Goal: Information Seeking & Learning: Learn about a topic

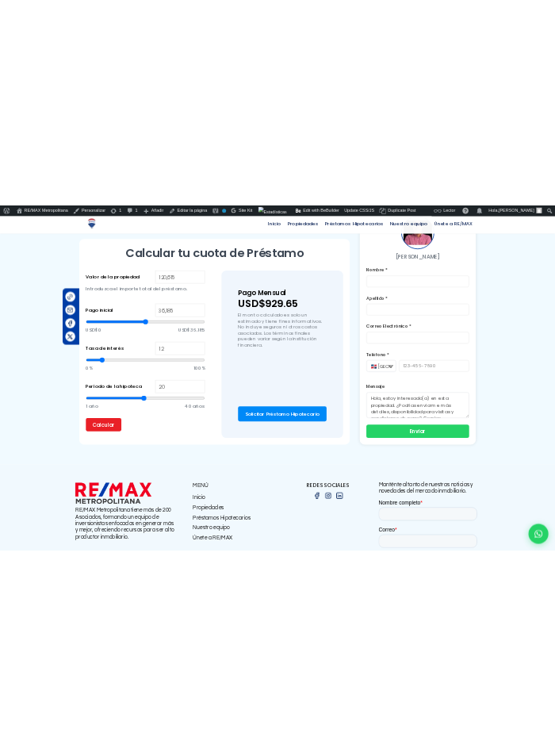
scroll to position [1102, 0]
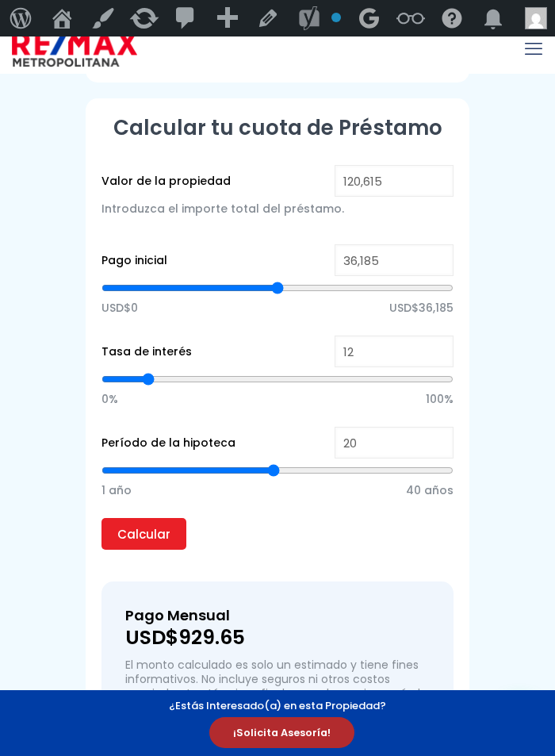
click at [282, 735] on span "¡Solicita Asesoría!" at bounding box center [281, 732] width 145 height 31
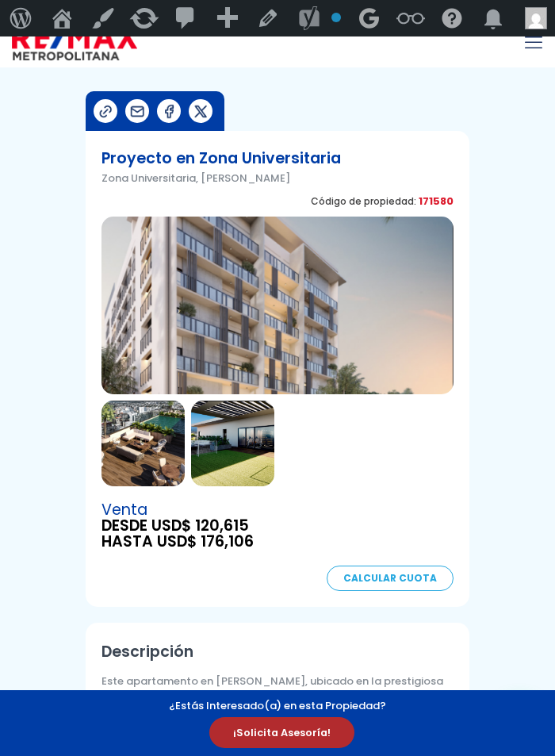
scroll to position [0, 0]
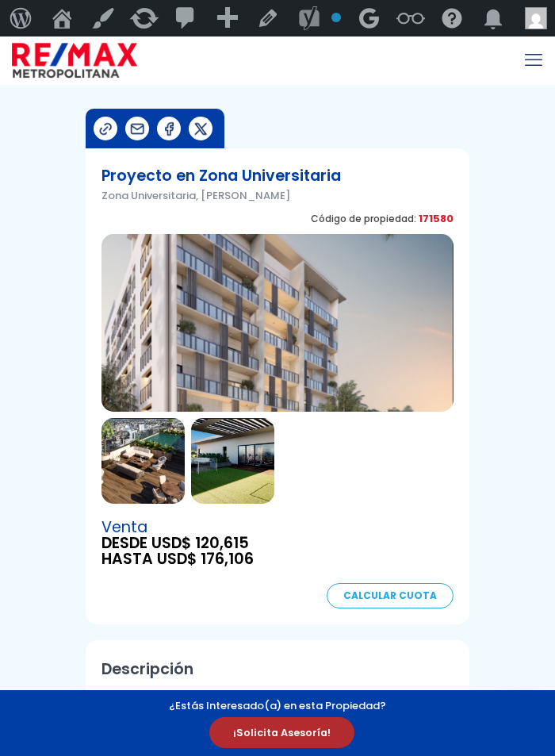
click at [273, 734] on span "¡Solicita Asesoría!" at bounding box center [281, 732] width 145 height 31
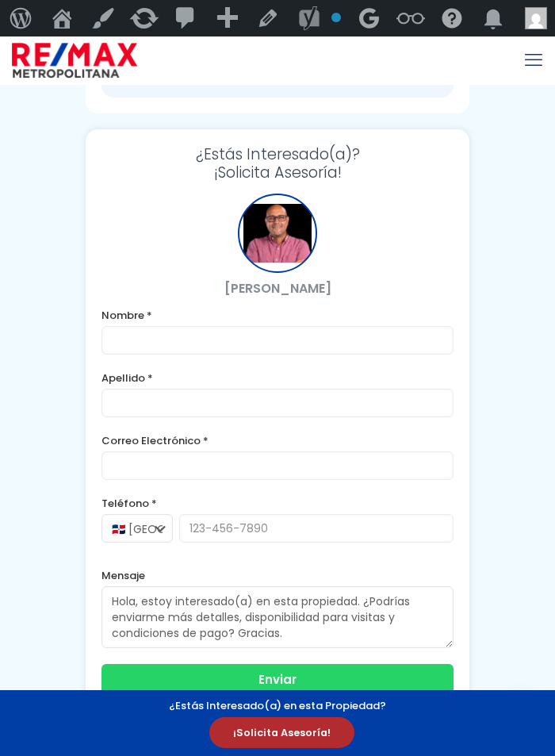
scroll to position [1797, 0]
click at [285, 738] on span "¡Solicita Asesoría!" at bounding box center [281, 732] width 145 height 31
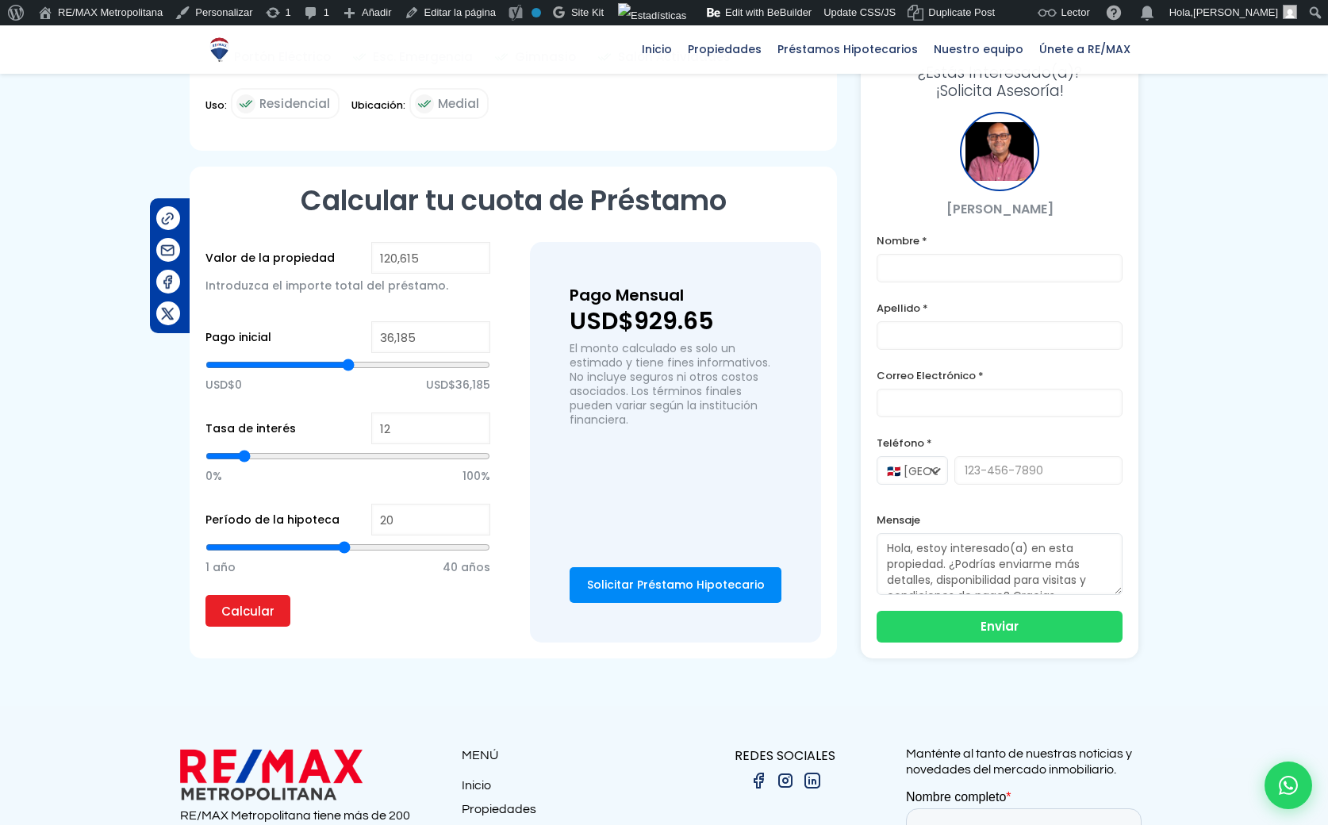
scroll to position [854, 0]
type input "60,431"
type input "60431"
type input "62,539"
type input "62539"
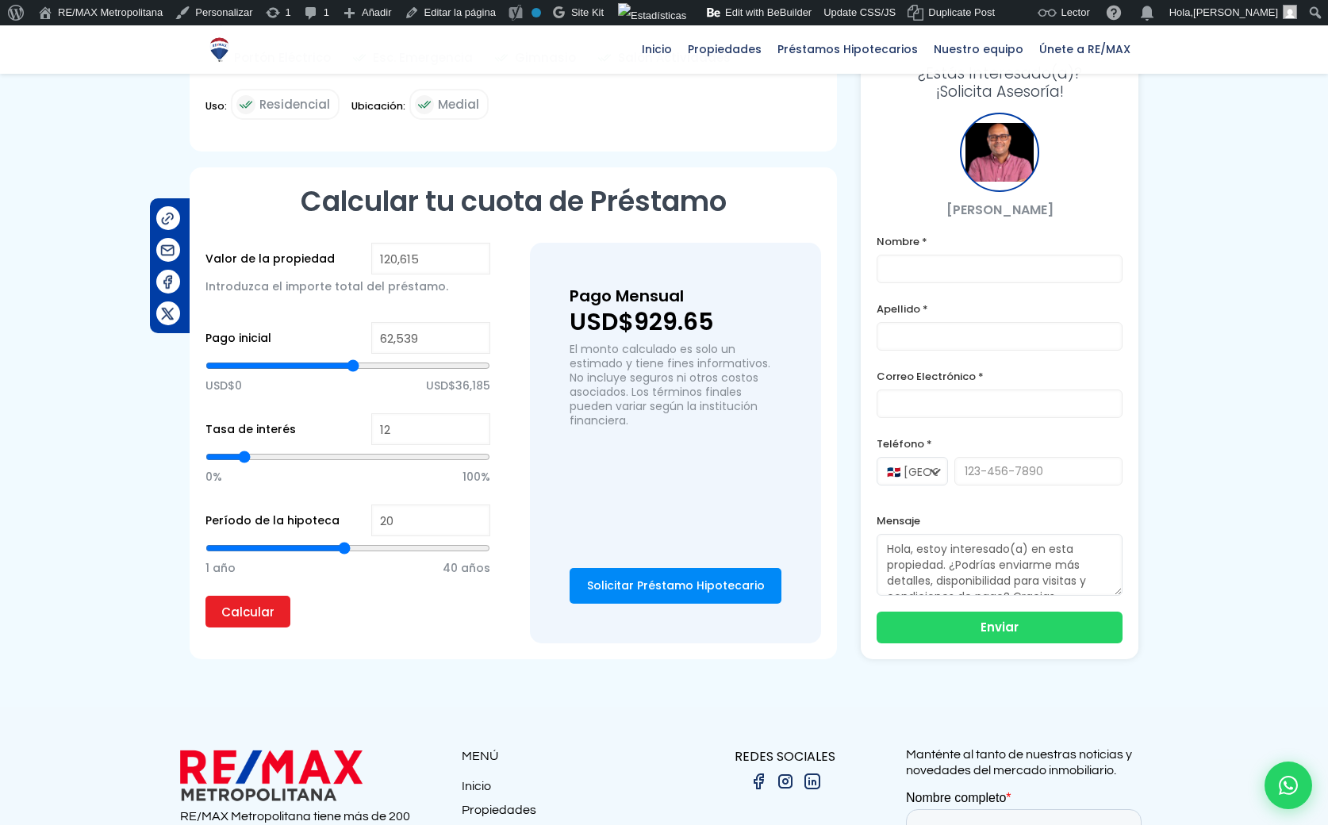
type input "63,593"
type input "63593"
type input "65,350"
type input "65350"
type input "66,404"
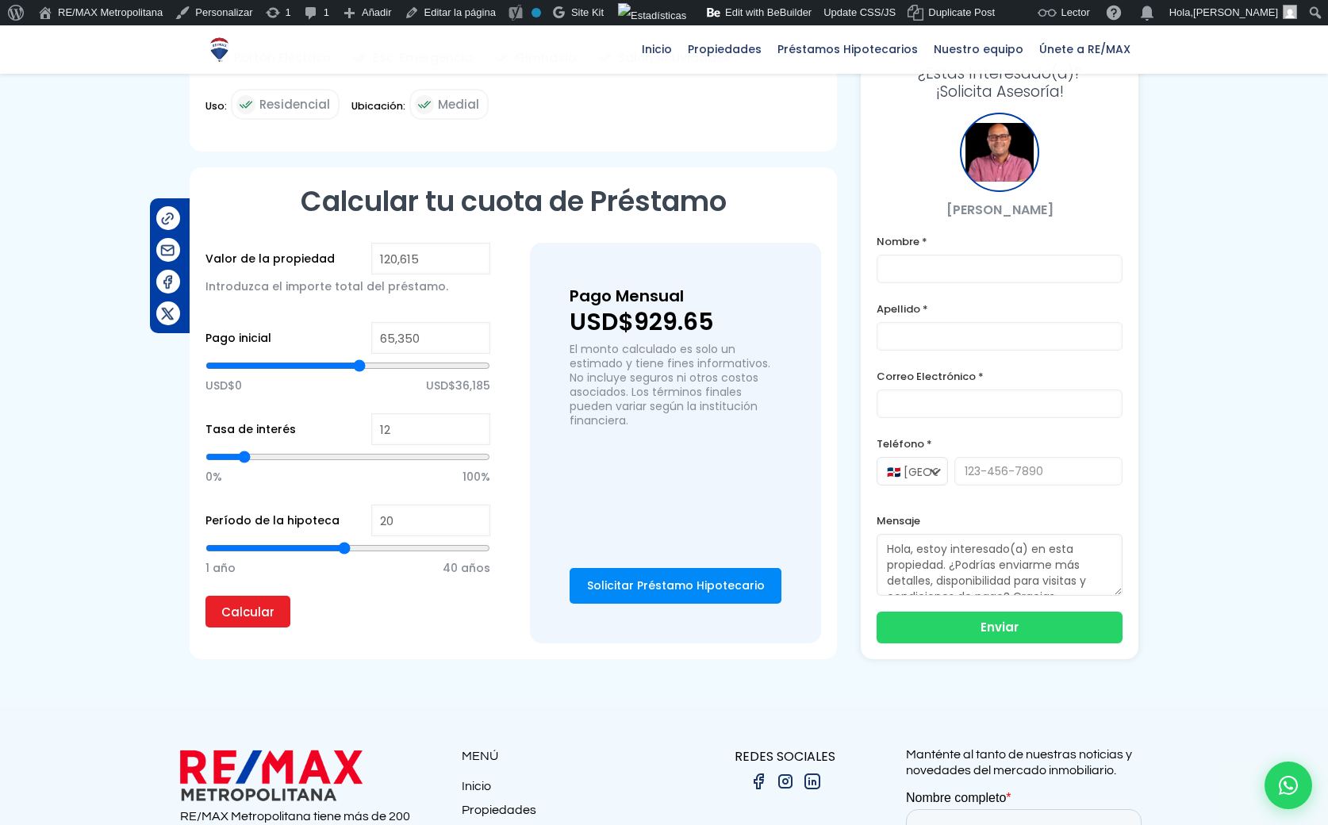
type input "66404"
type input "67,809"
type input "67809"
type input "69,566"
type input "69566"
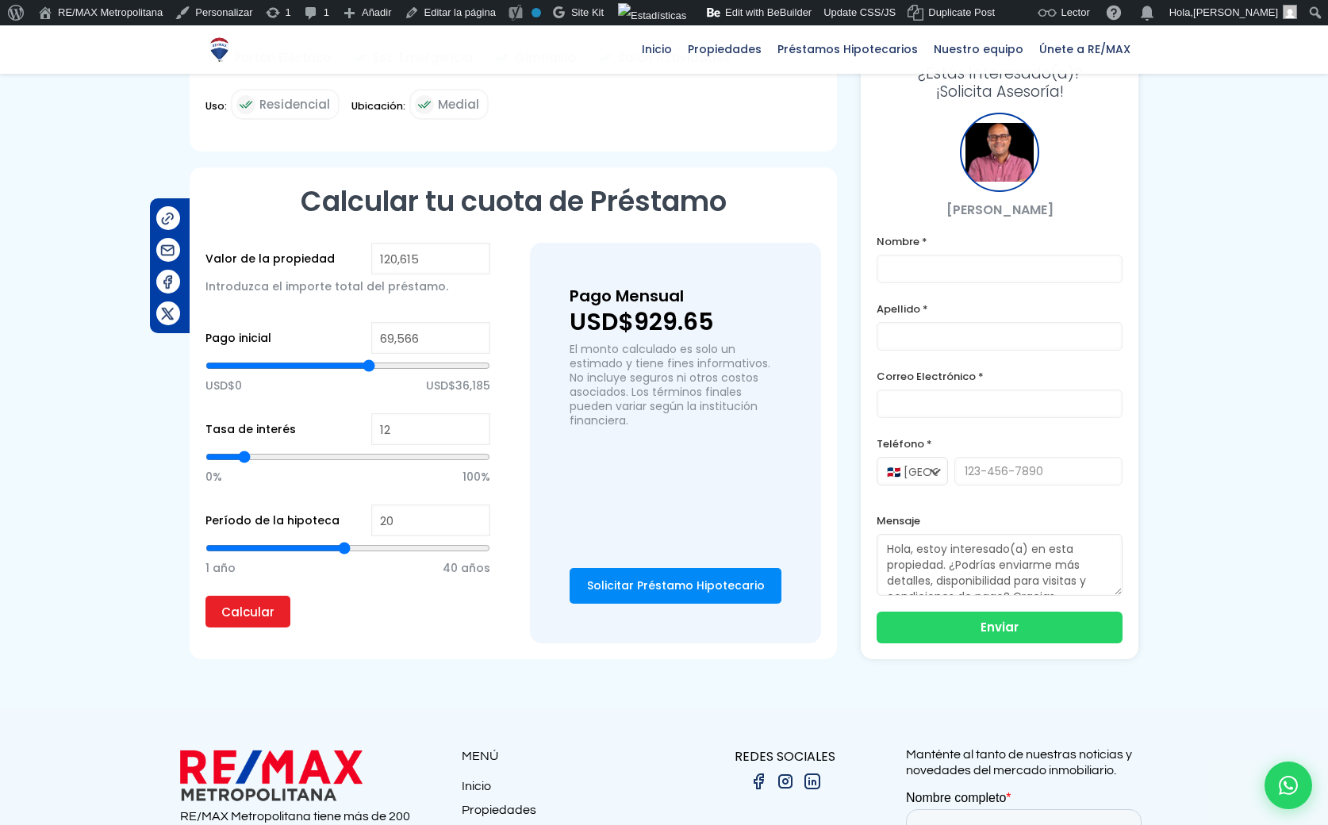
type input "70,971"
type input "70971"
type input "72,377"
type input "72377"
type input "73,431"
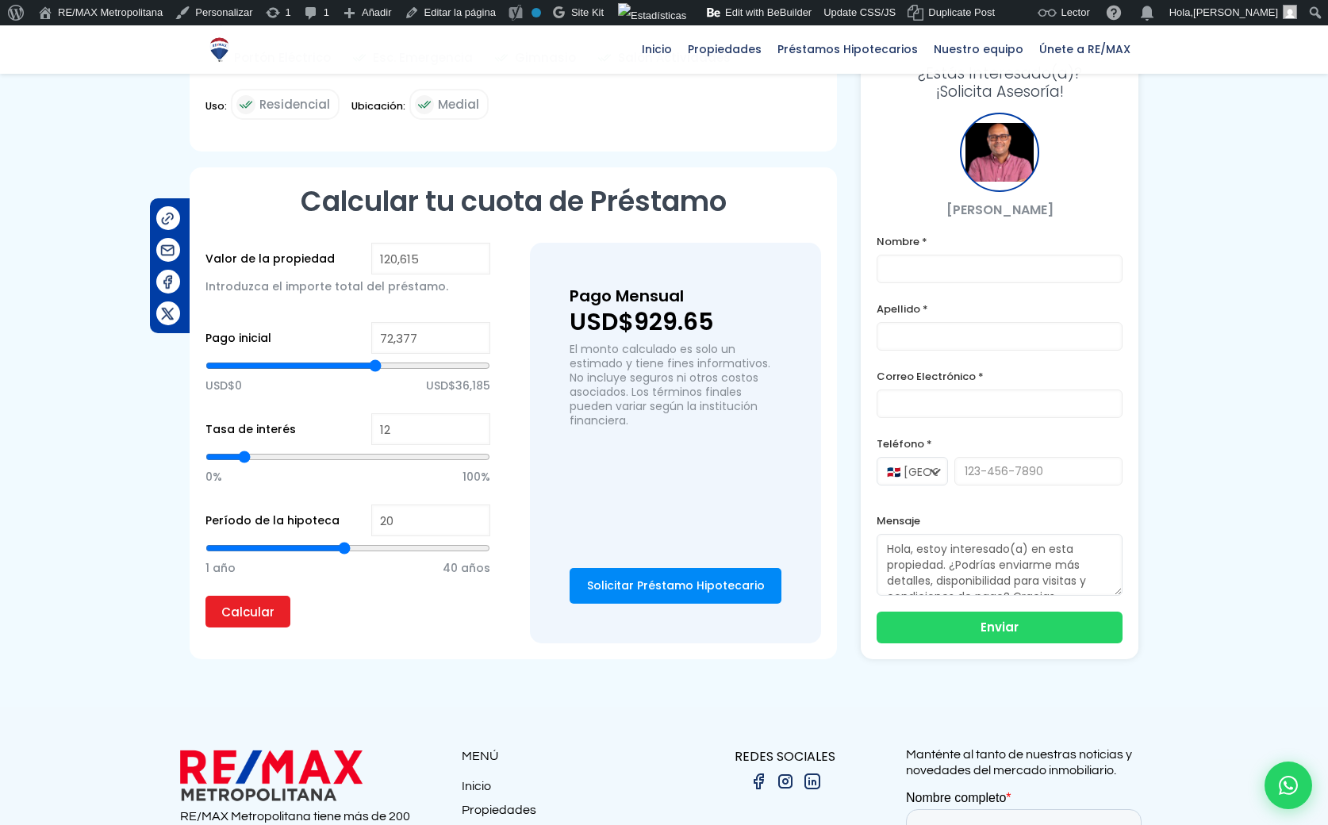
type input "73431"
type input "74,485"
type input "74485"
type input "75,539"
type input "75539"
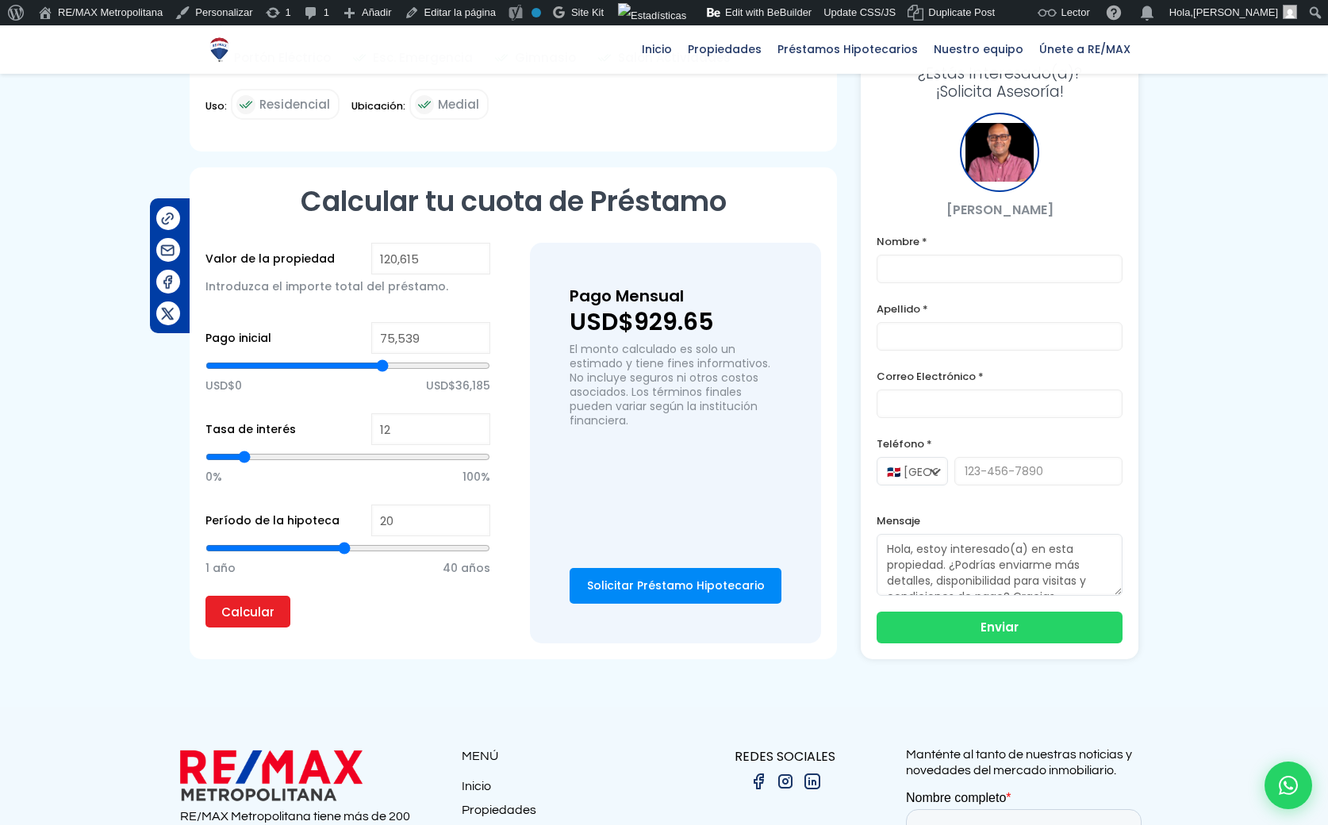
type input "76,241"
type input "76241"
type input "77,647"
type input "77647"
type input "78,701"
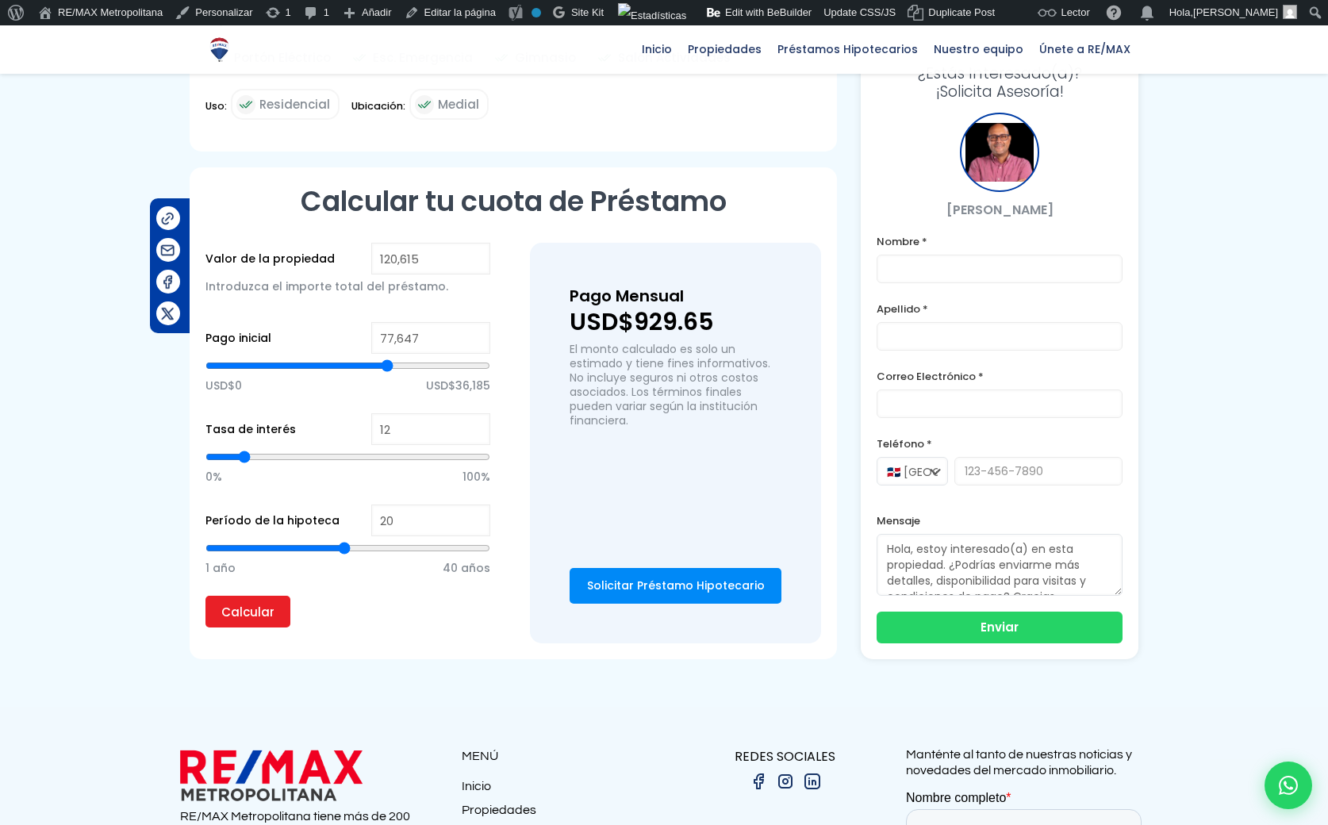
type input "78701"
type input "79,755"
type input "79755"
type input "81,863"
type input "81863"
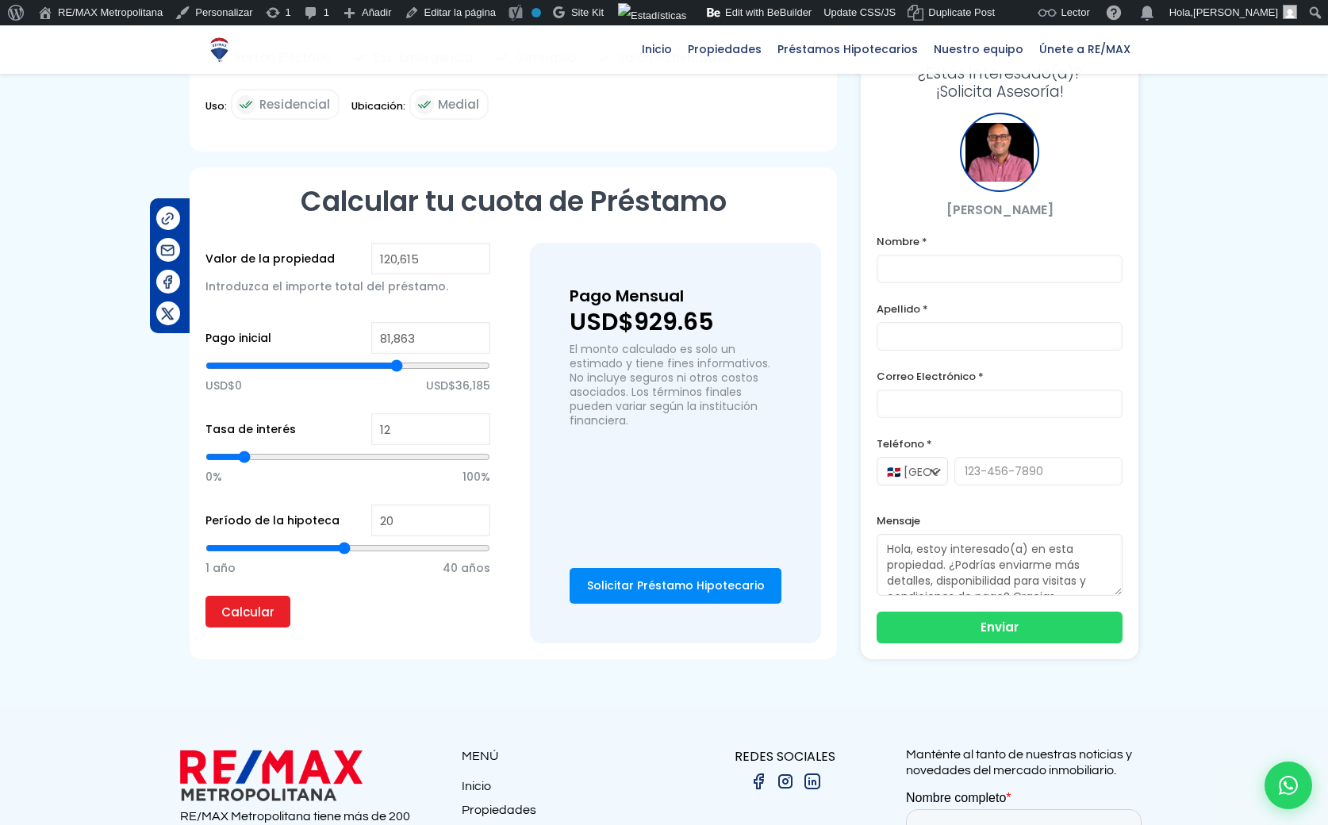
type input "83,620"
type input "83620"
type input "85,728"
type input "85728"
type input "87,836"
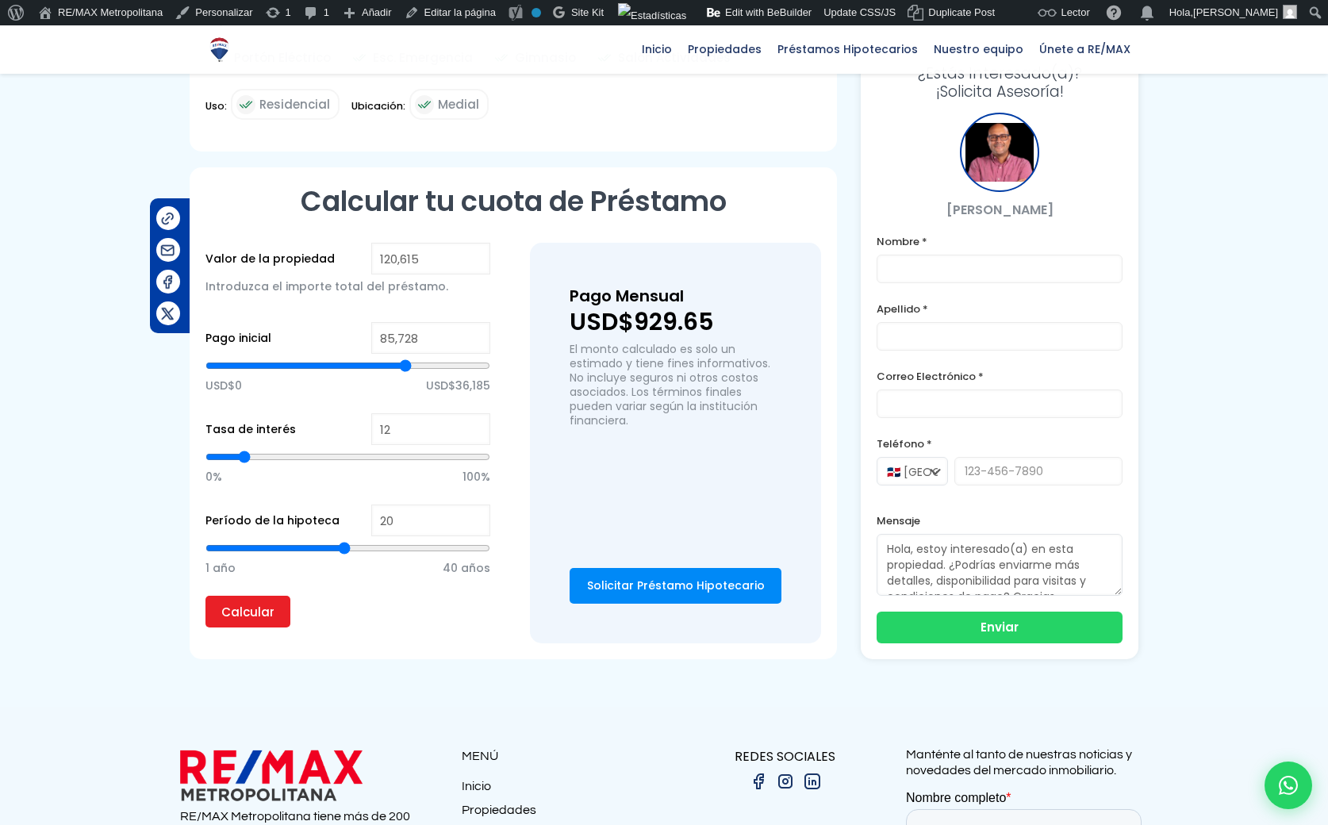
type input "87836"
type input "88,890"
type input "88890"
type input "90,998"
type input "90998"
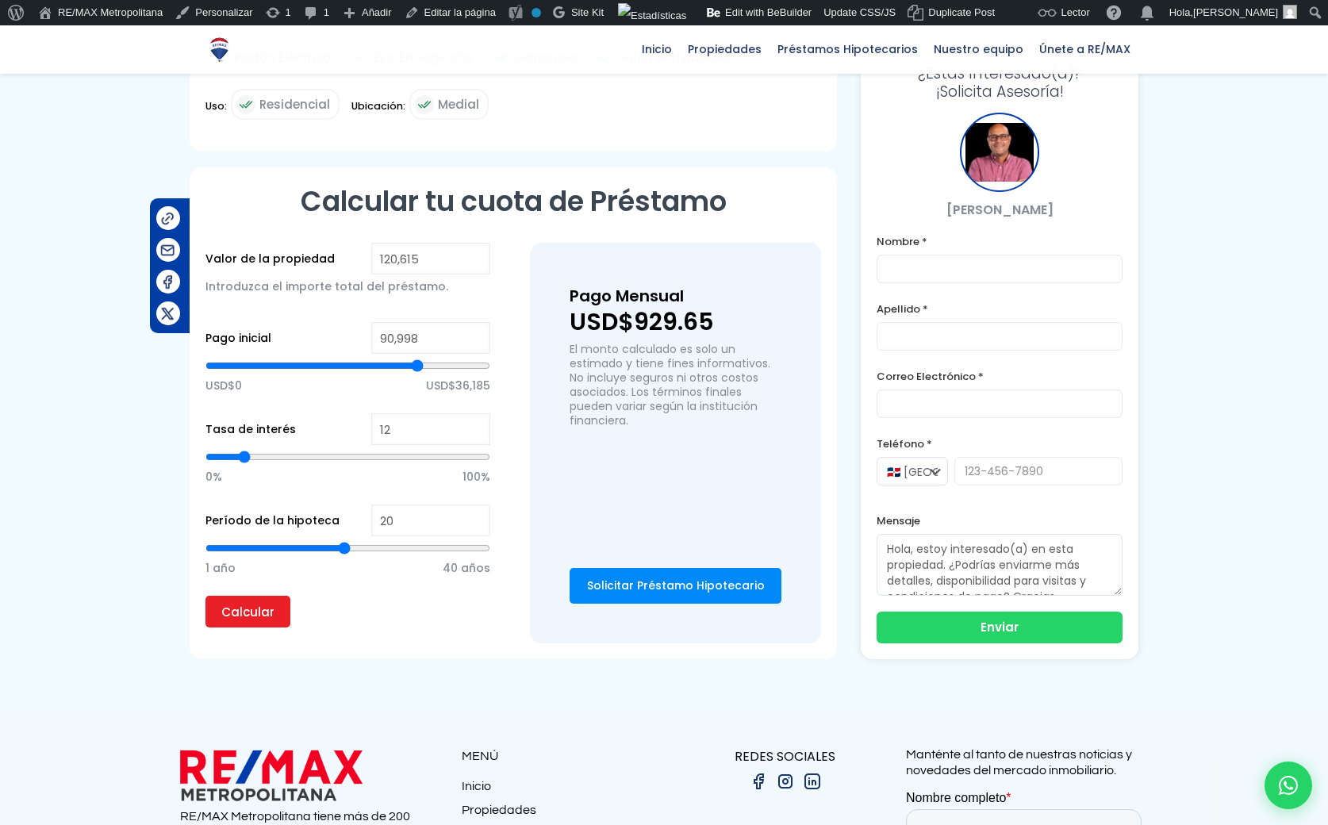
type input "92,403"
type input "92403"
type input "93,457"
type input "93457"
type input "94,863"
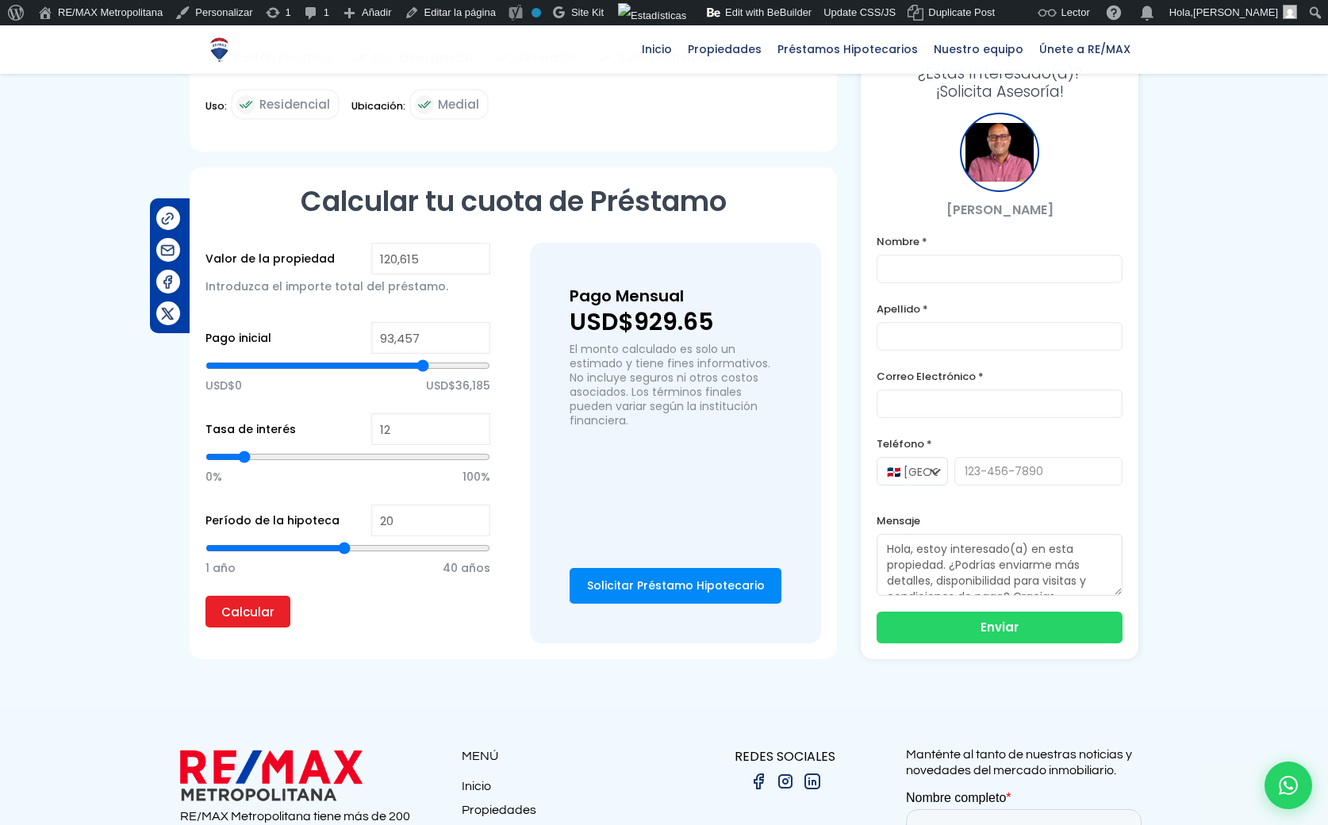
type input "94863"
type input "95,917"
type input "95917"
type input "96,971"
type input "96971"
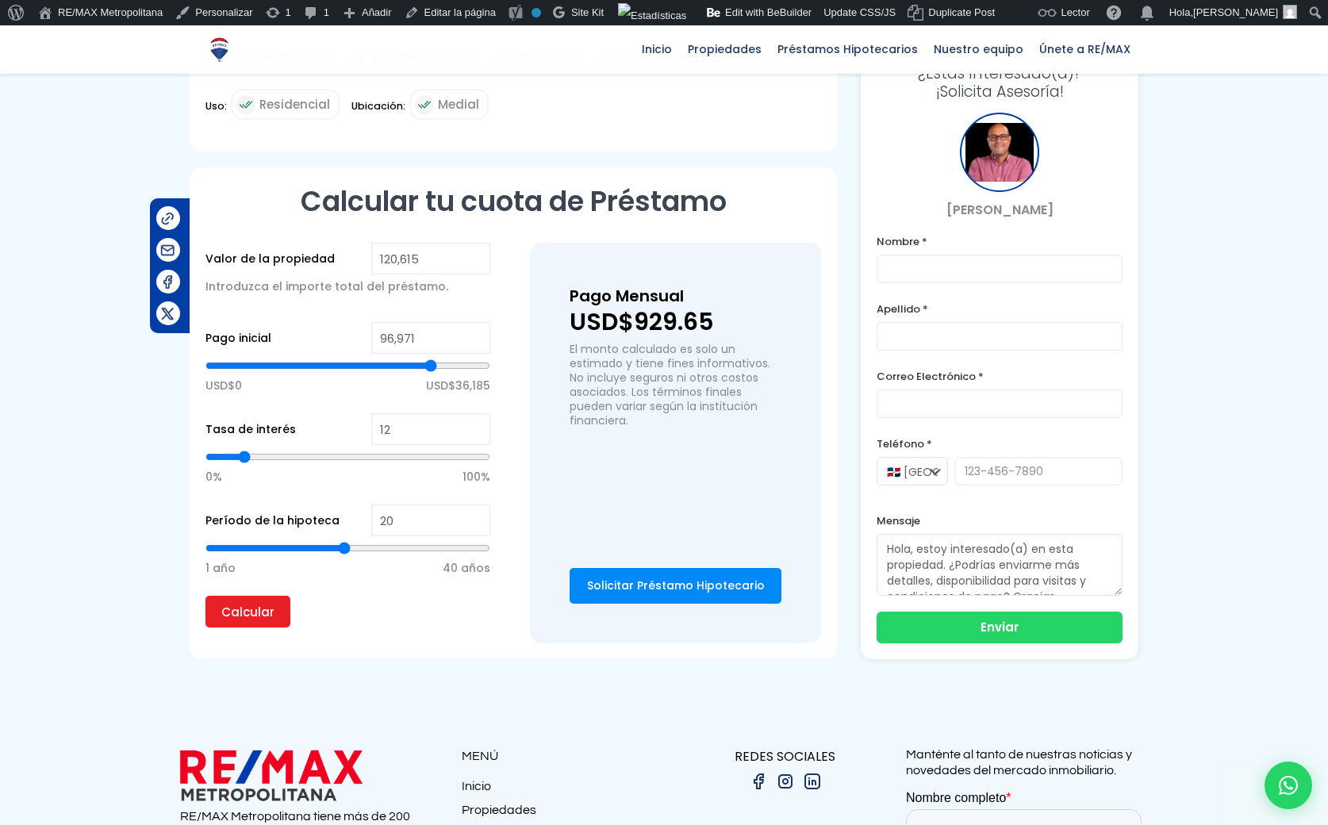
type input "97,673"
type input "97673"
type input "98,727"
type input "98727"
type input "100,133"
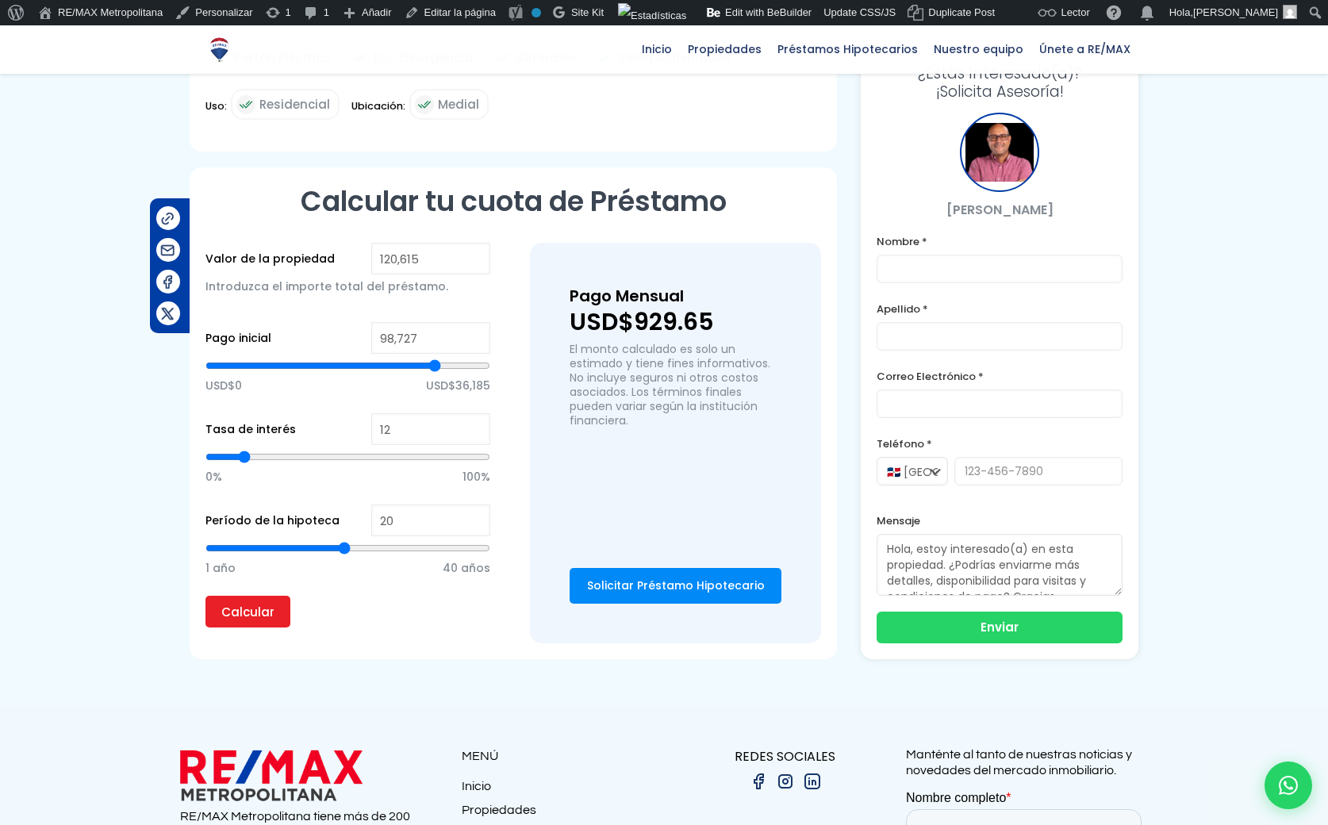
type input "100133"
type input "100,484"
type input "100484"
type input "101,890"
type input "101890"
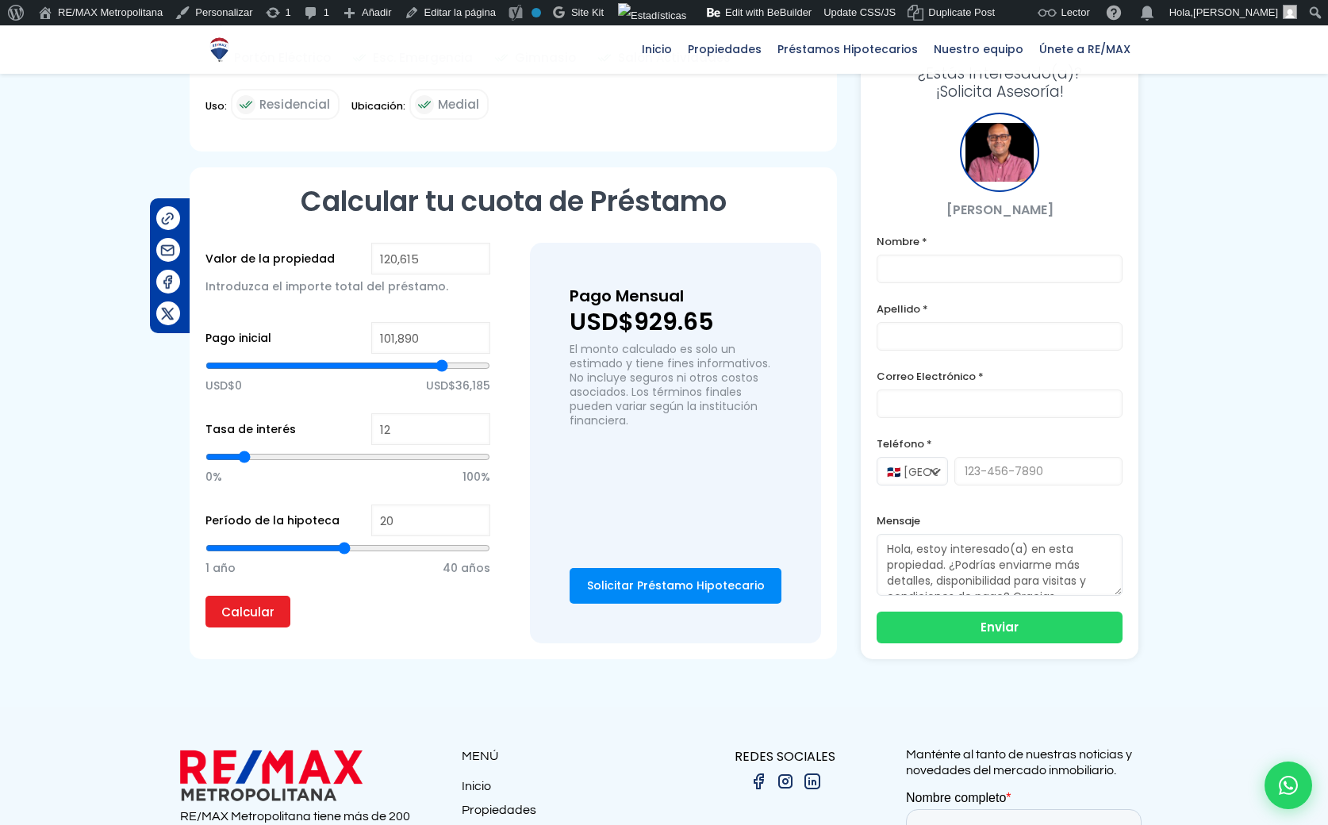
type input "102,592"
type input "102592"
type input "105,052"
type input "105052"
type input "106,106"
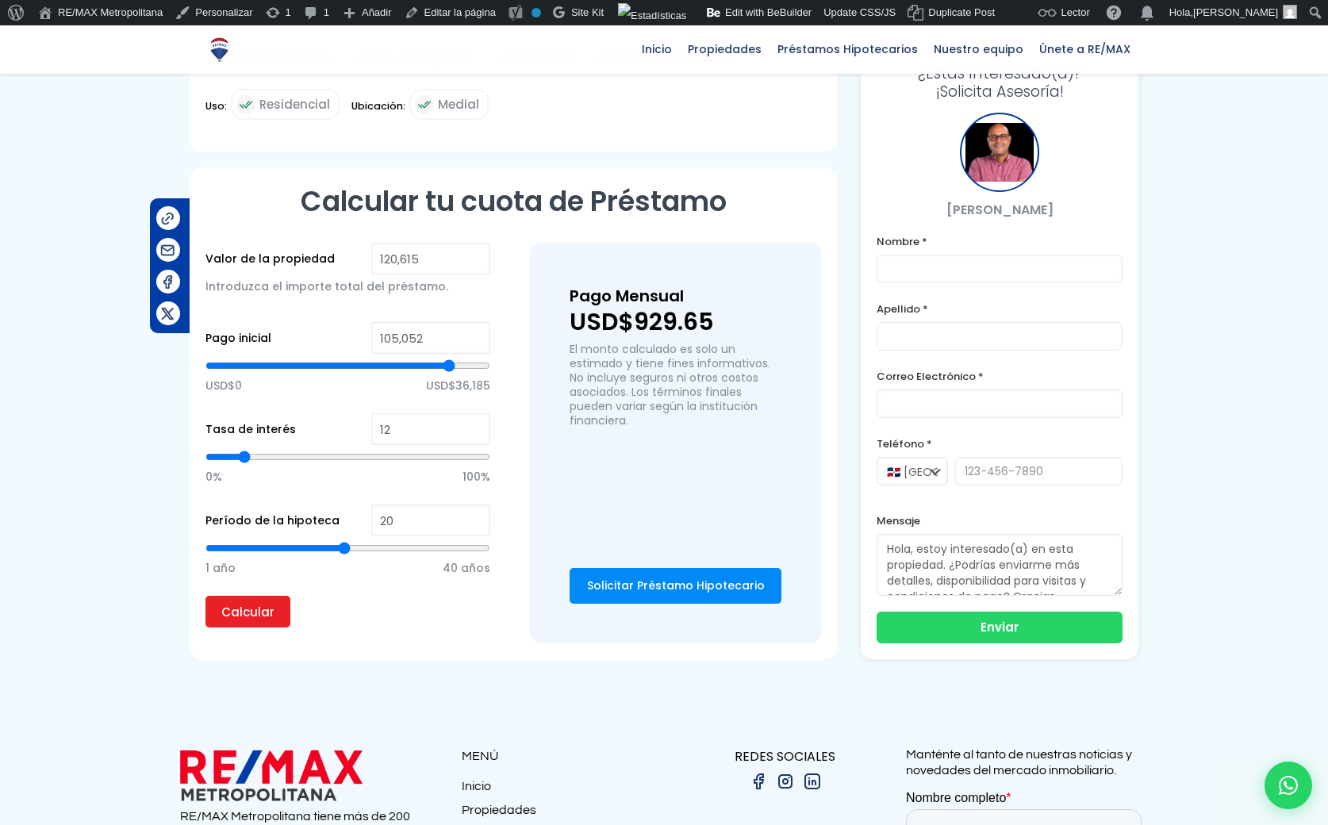
type input "106106"
type input "106,808"
type input "106808"
type input "107,160"
type input "107160"
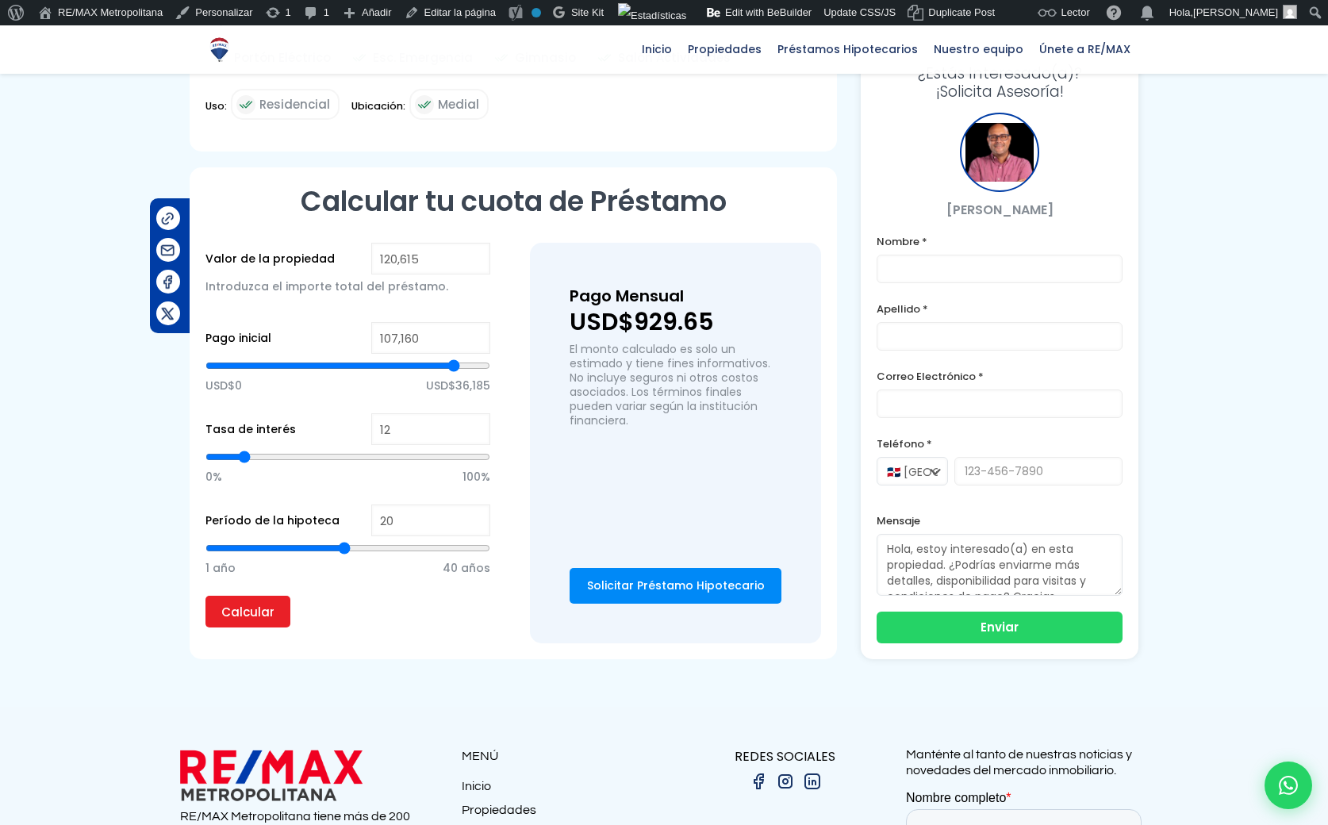
type input "107,862"
type input "107862"
type input "108,214"
type input "108214"
type input "109,268"
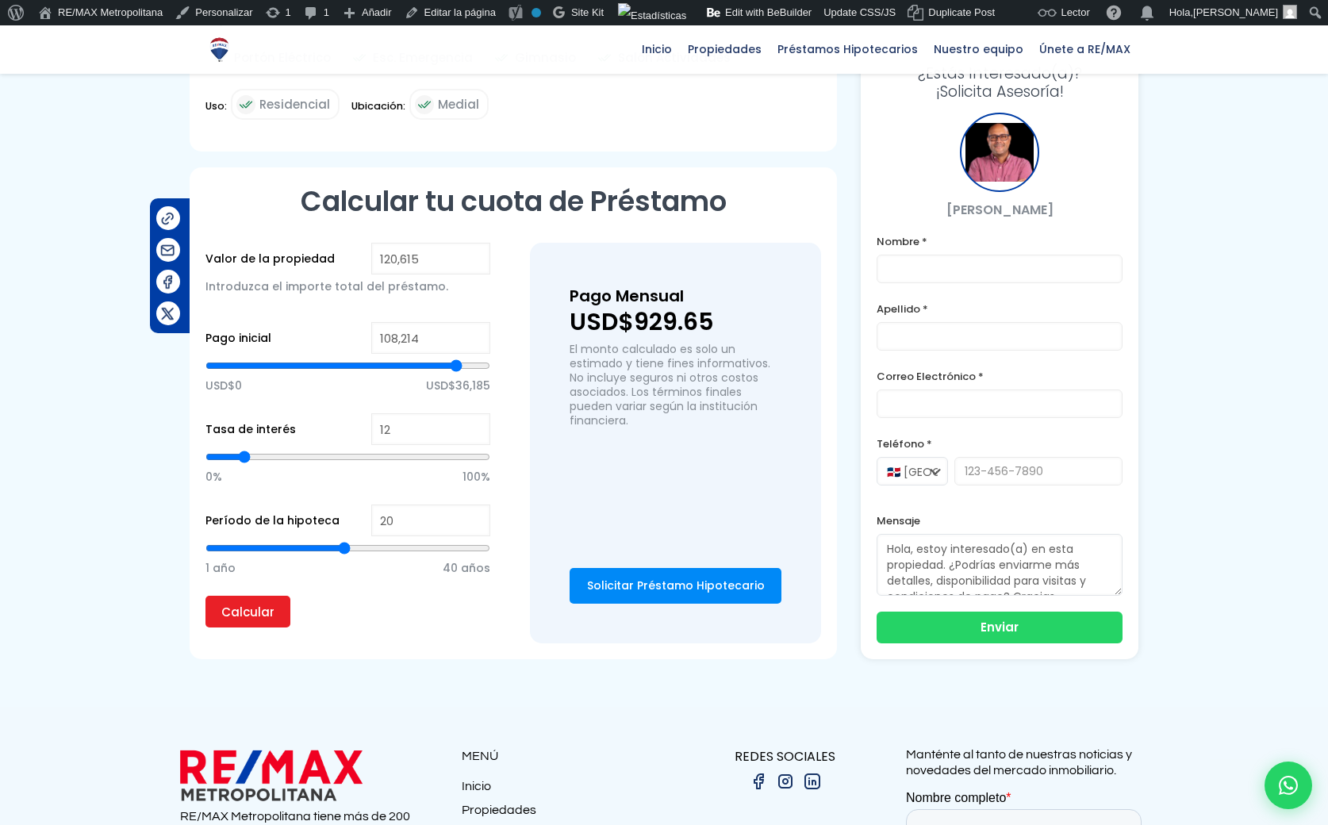
type input "109268"
type input "109,619"
type input "109619"
type input "109,970"
type input "109970"
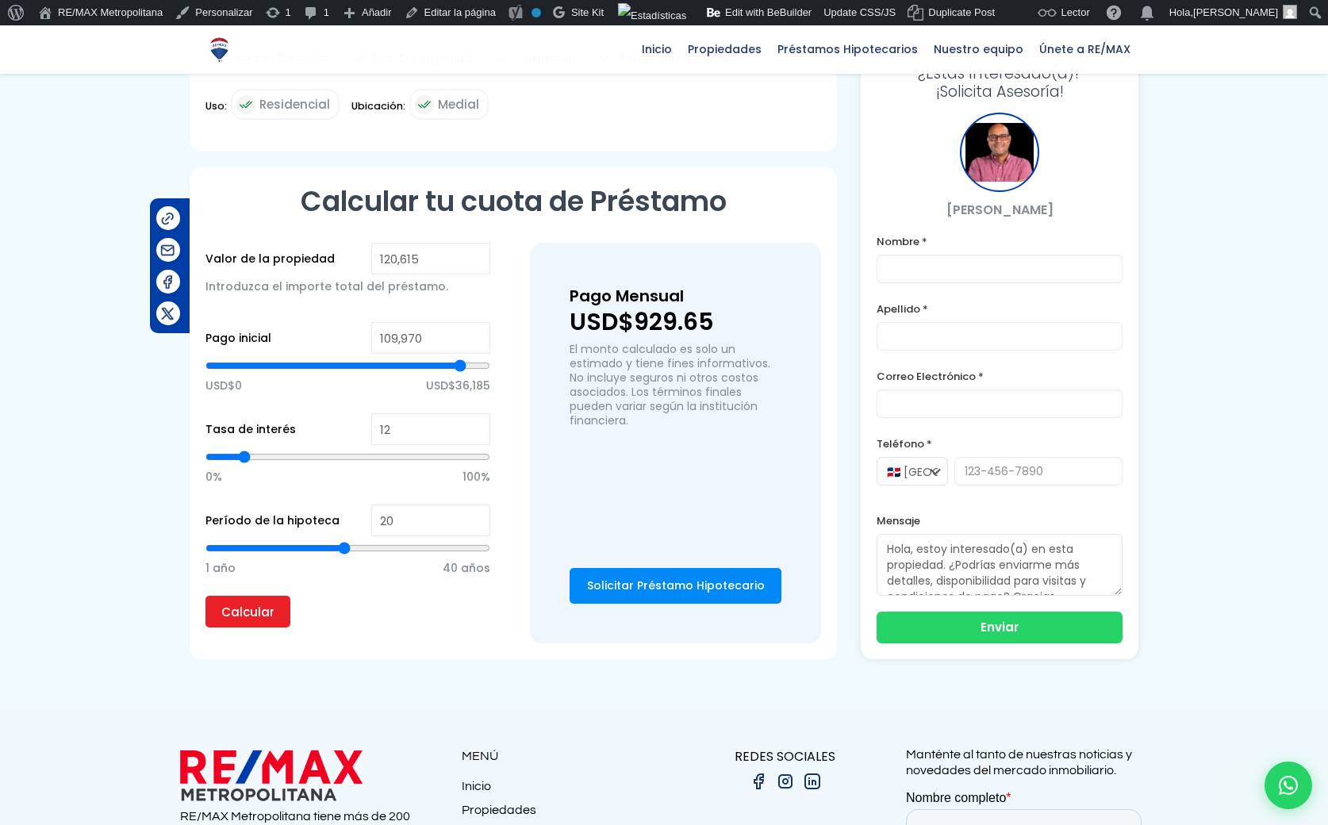
type input "110,673"
type input "110673"
type input "111,024"
type input "111024"
type input "111,376"
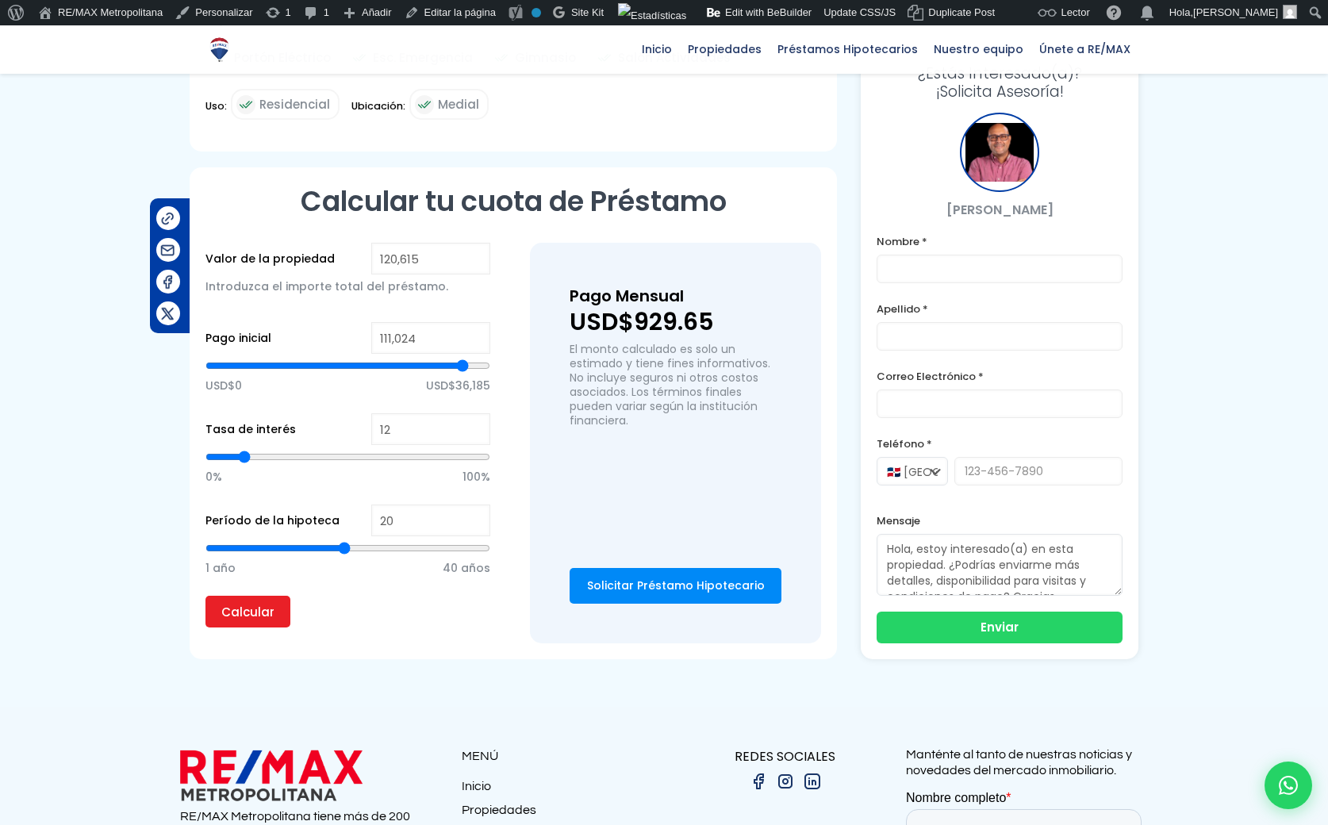
type input "111376"
type input "112,078"
type input "112078"
type input "112,430"
type input "112430"
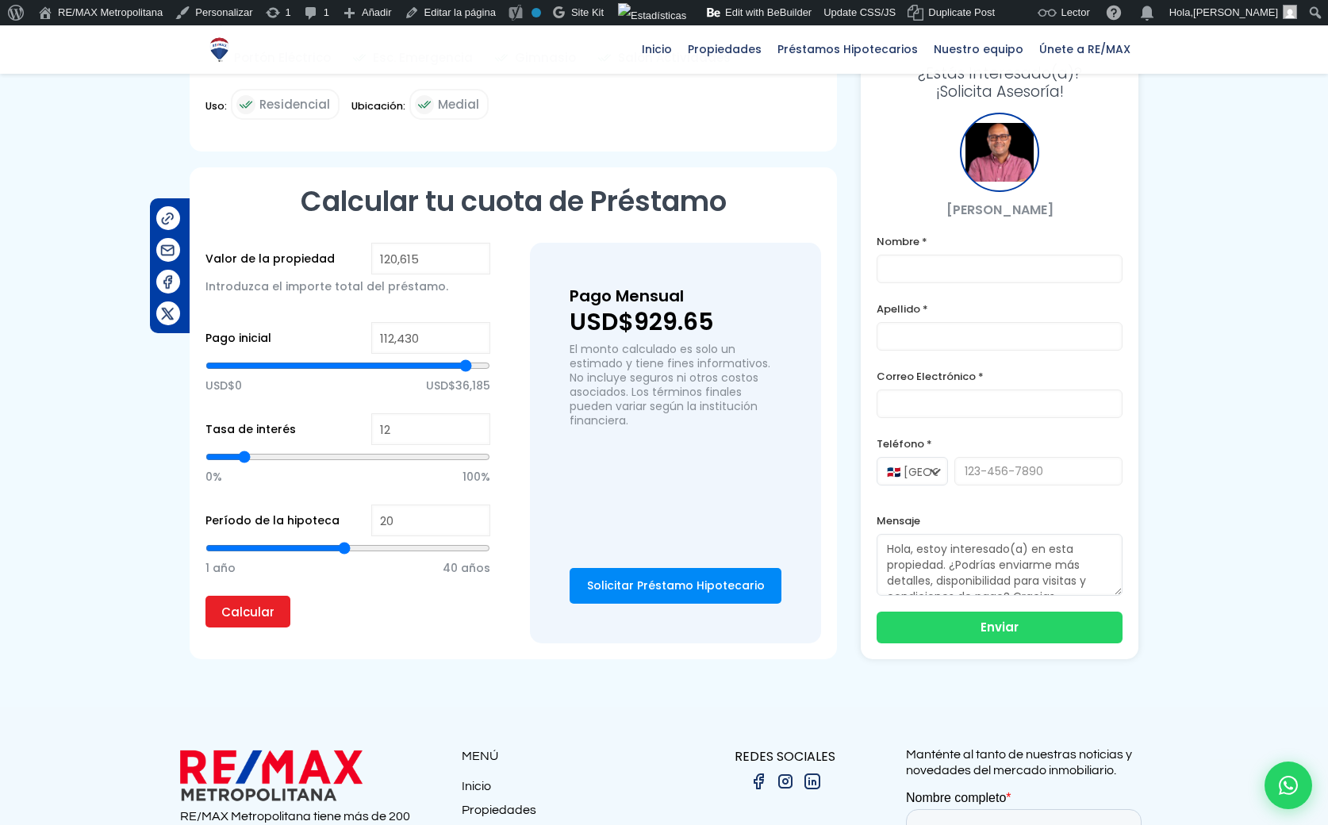
type input "112,781"
type input "112781"
type input "113,484"
type input "113484"
type input "113,835"
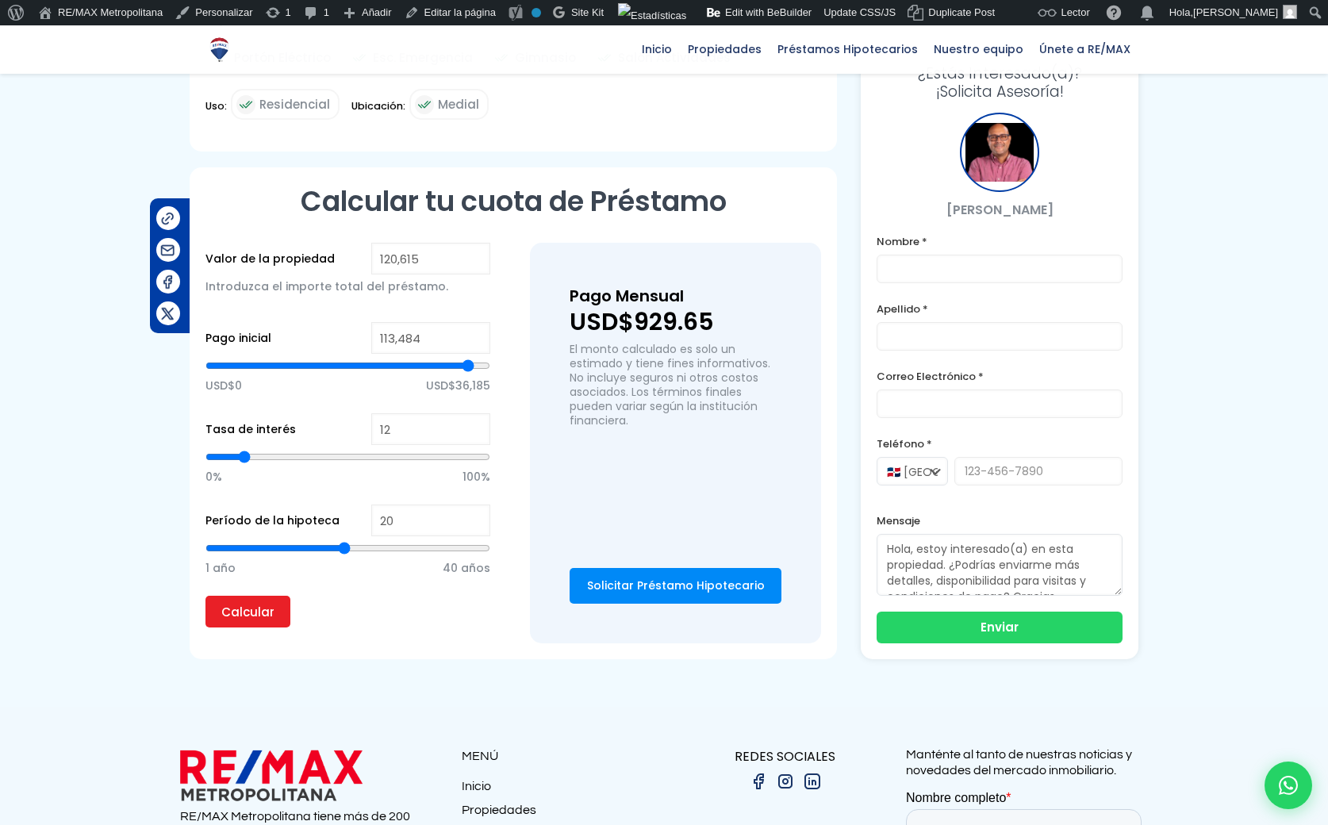
type input "113835"
type input "114,187"
type input "114187"
type input "114,538"
type input "114538"
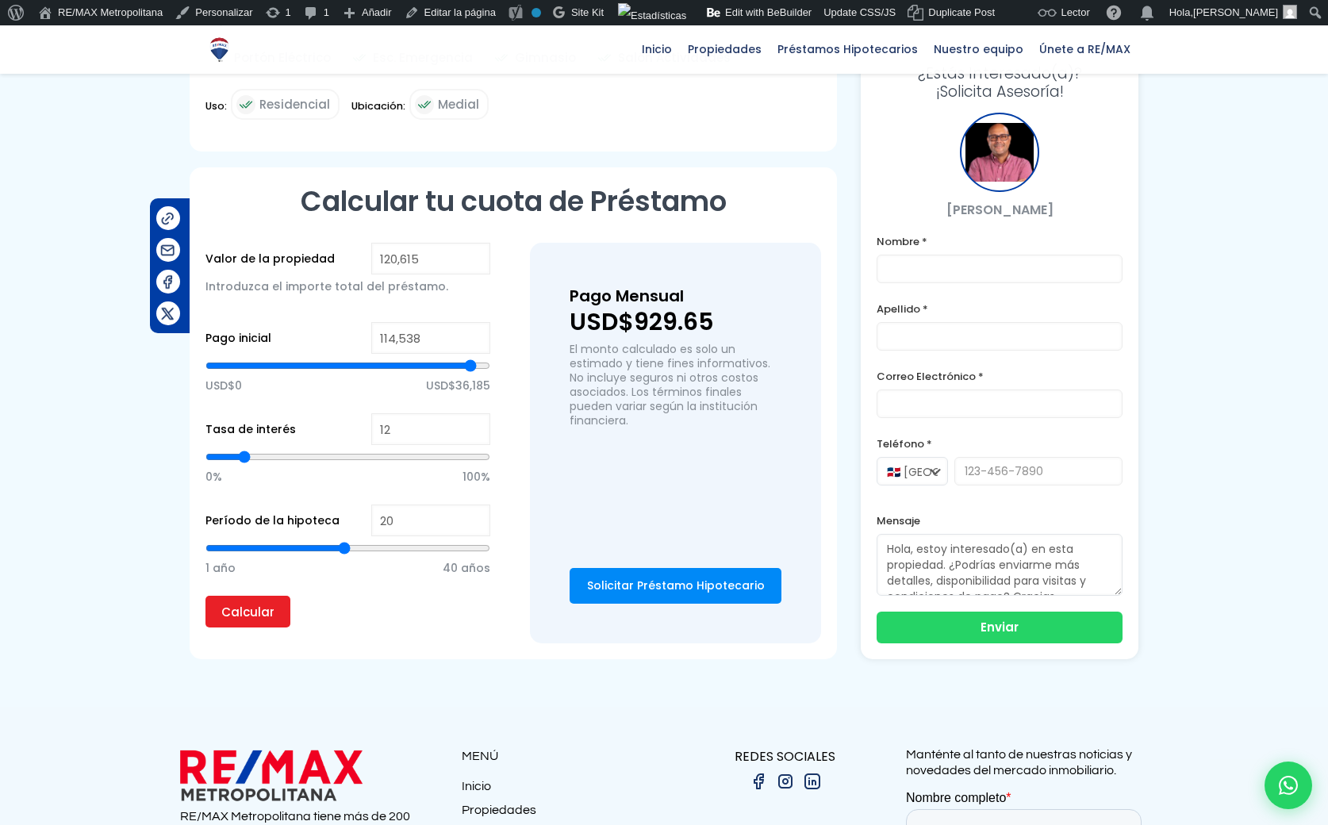
type input "114,889"
type input "114889"
type input "115,592"
type input "115592"
type input "115,943"
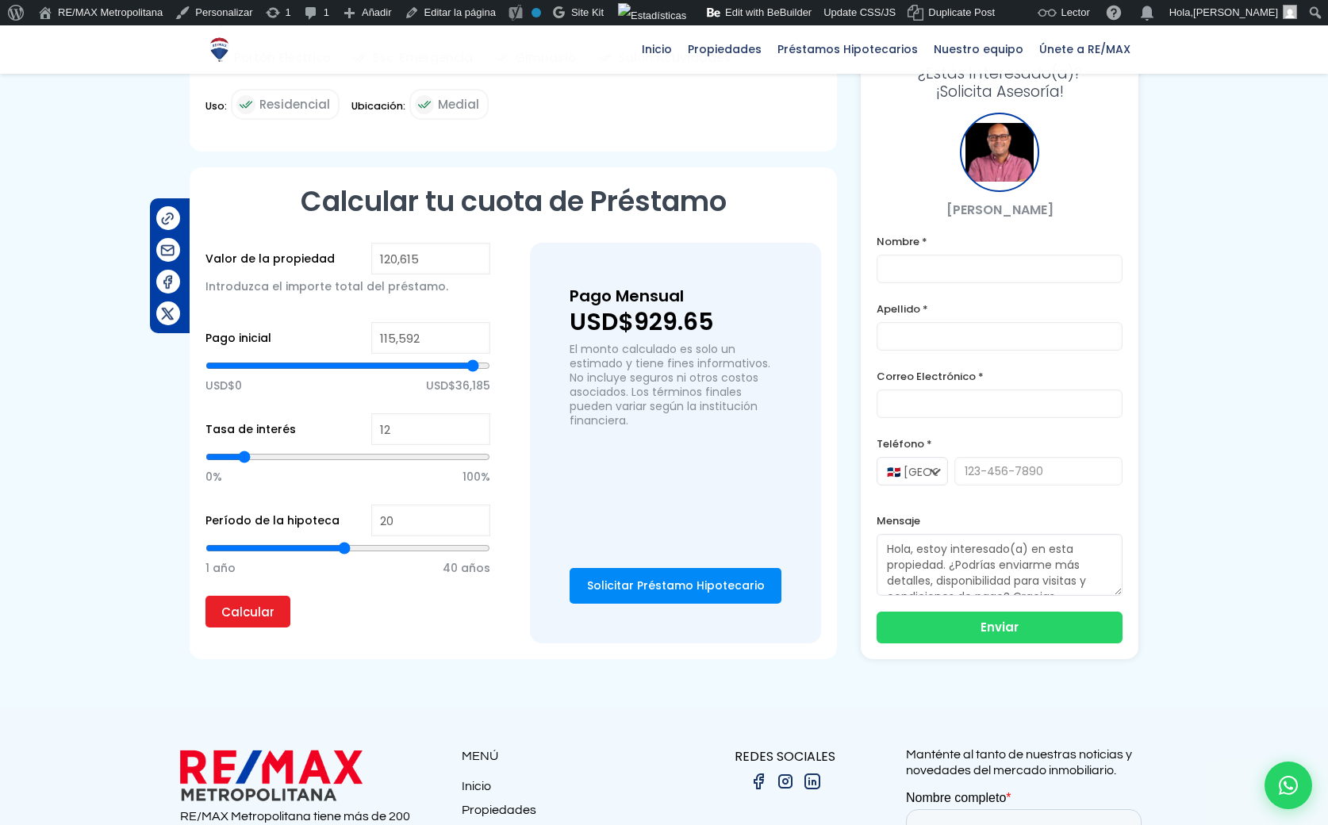
type input "115943"
type input "116,295"
type input "116295"
type input "116,646"
type input "116646"
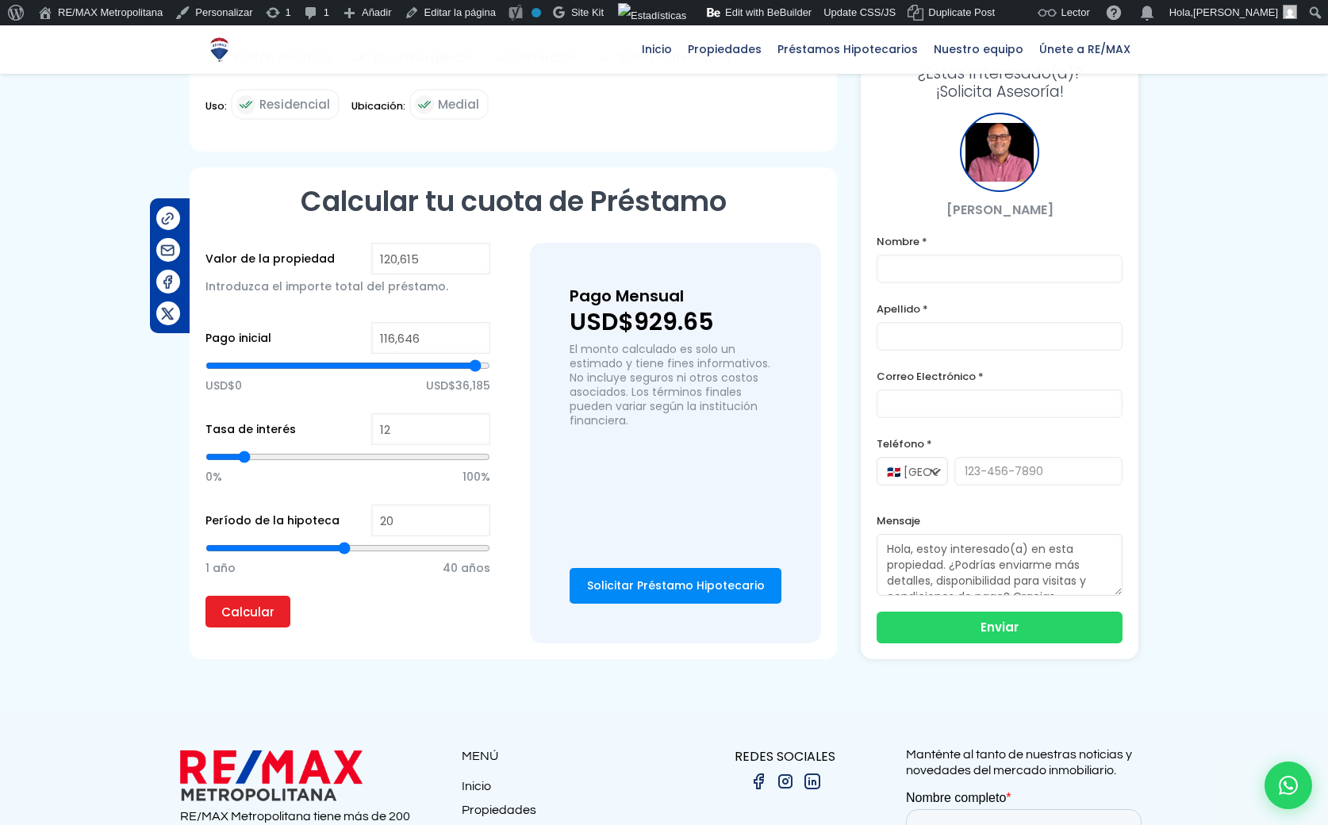
type input "117,349"
type input "117349"
type input "117,700"
type input "117700"
type input "118,051"
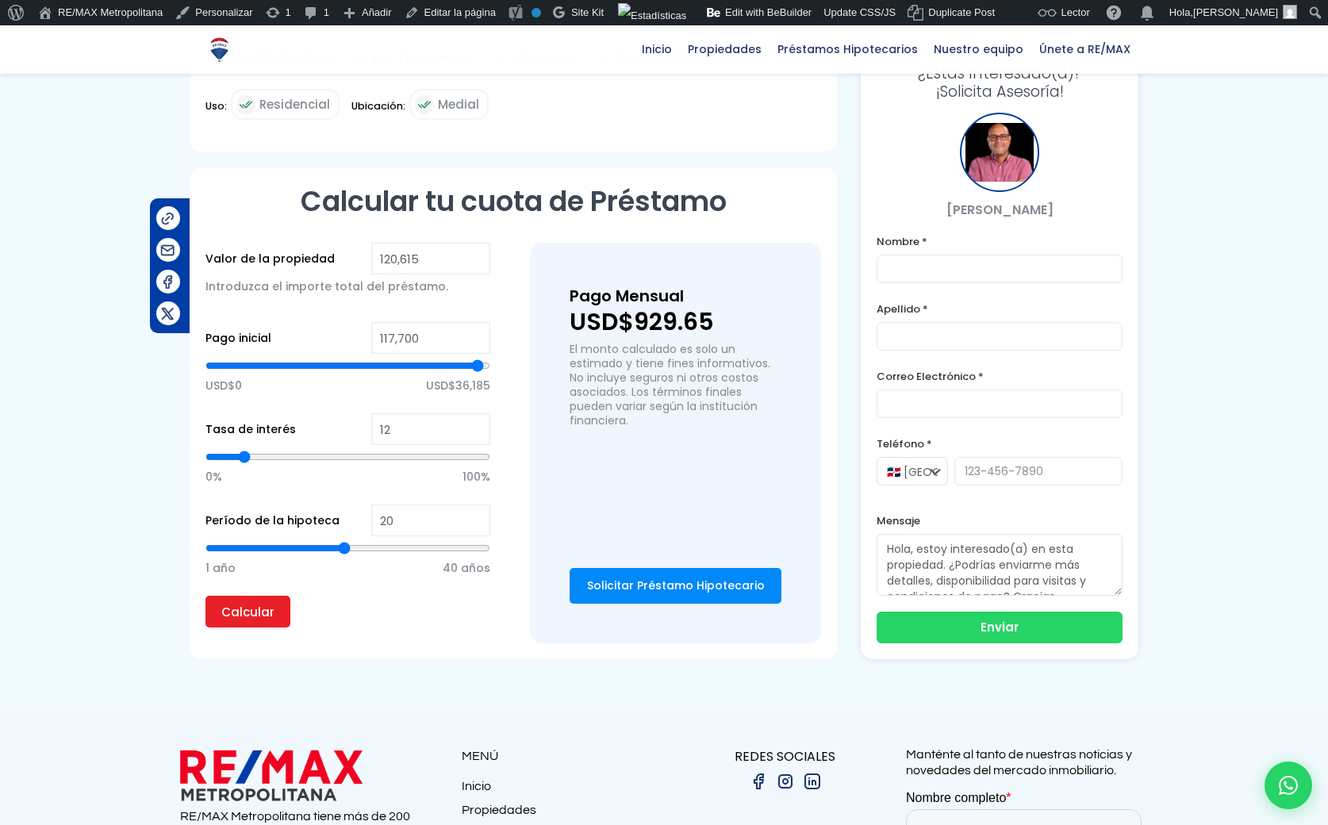
type input "118051"
type input "118,403"
type input "118403"
type input "119,105"
type input "119105"
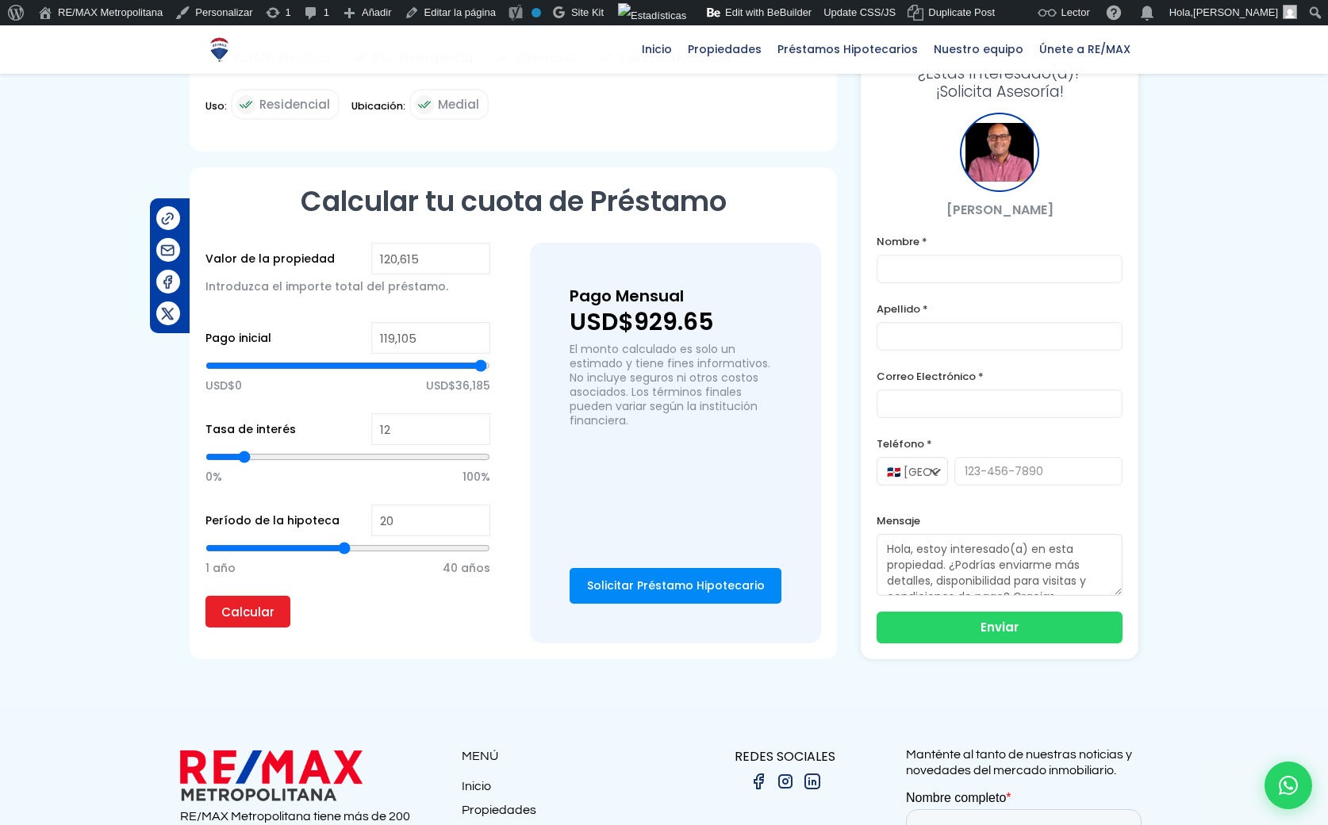
type input "119,808"
type input "119808"
type input "120,159"
type input "120159"
type input "120,615"
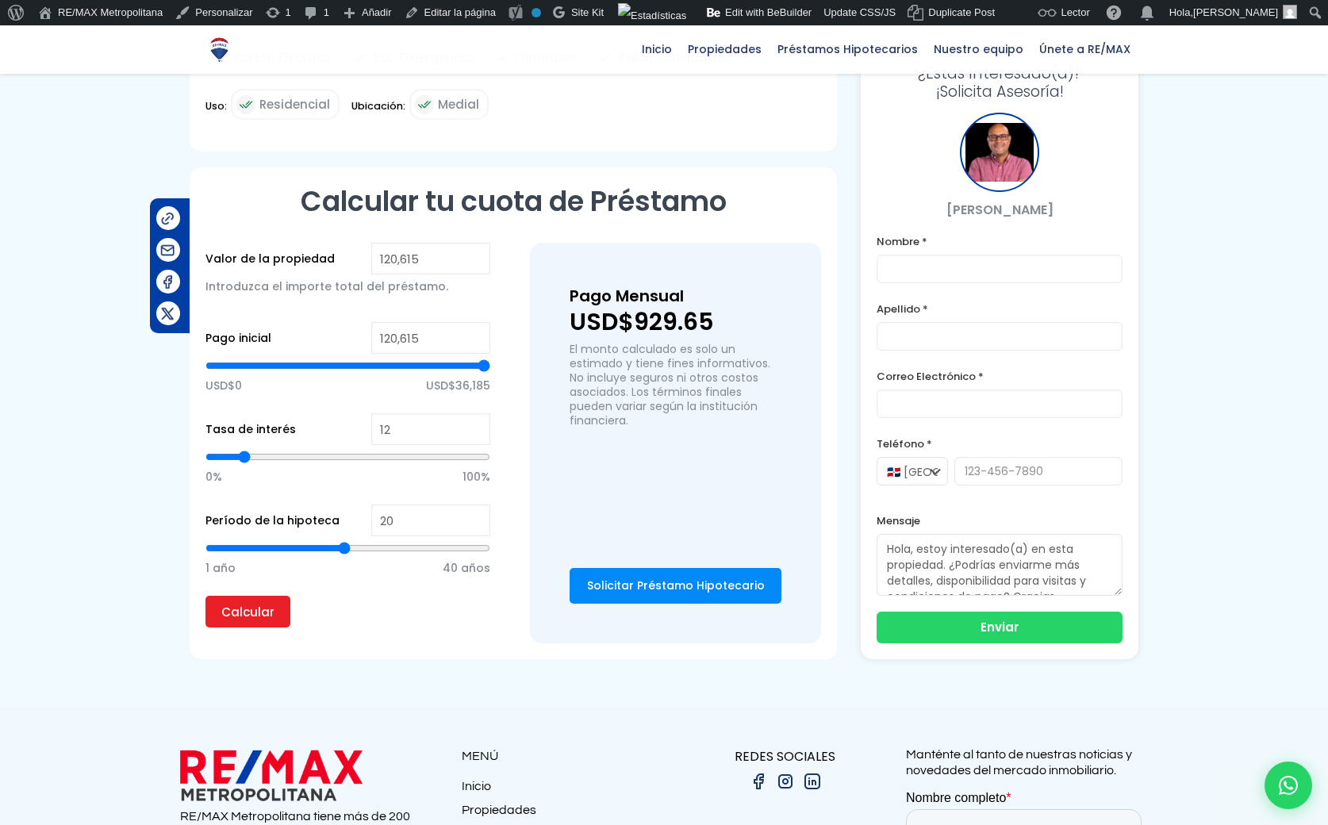
drag, startPoint x: 348, startPoint y: 367, endPoint x: 497, endPoint y: 363, distance: 149.2
type input "120615"
click at [490, 363] on input "range" at bounding box center [347, 366] width 285 height 16
type input "120,511"
type input "120511"
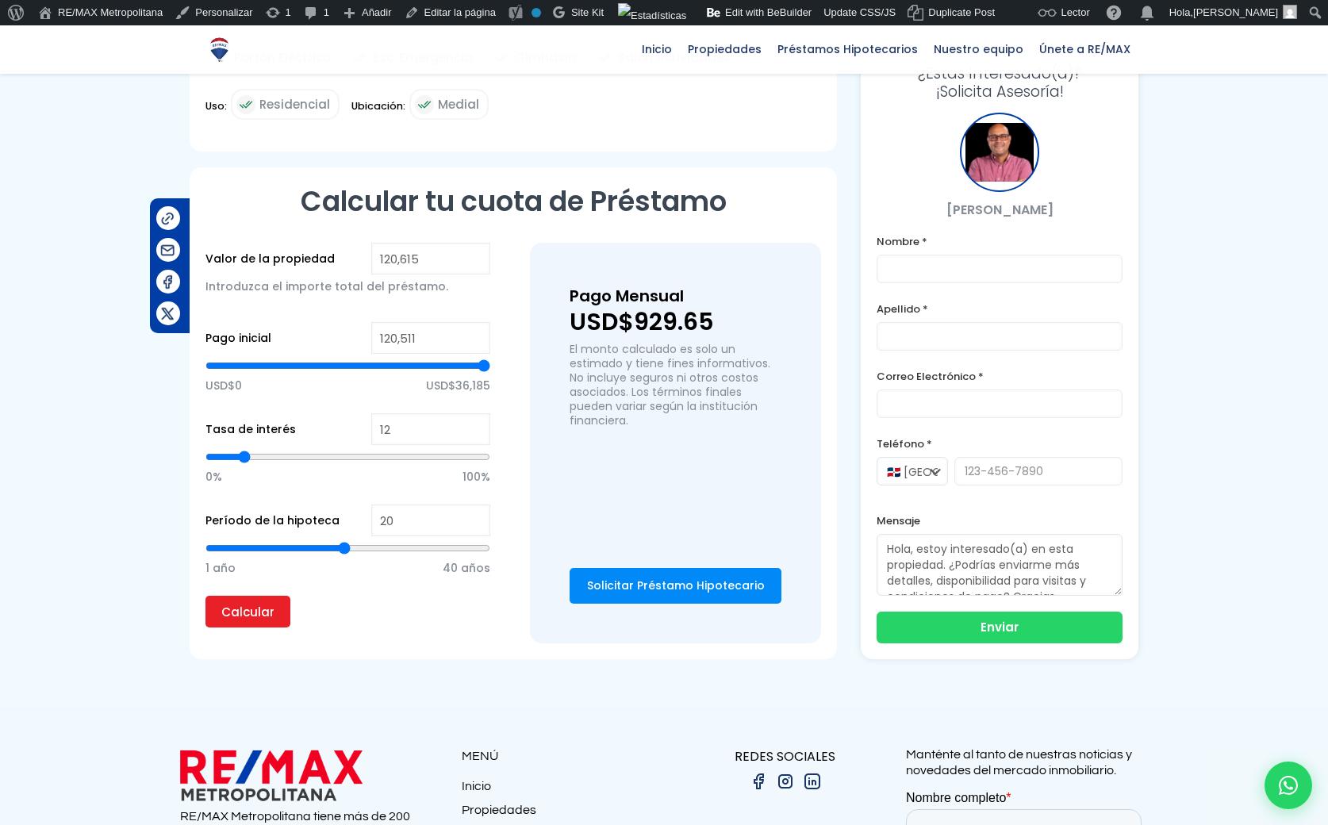
type input "119,457"
type input "119457"
type input "118,403"
type input "118403"
type input "117,700"
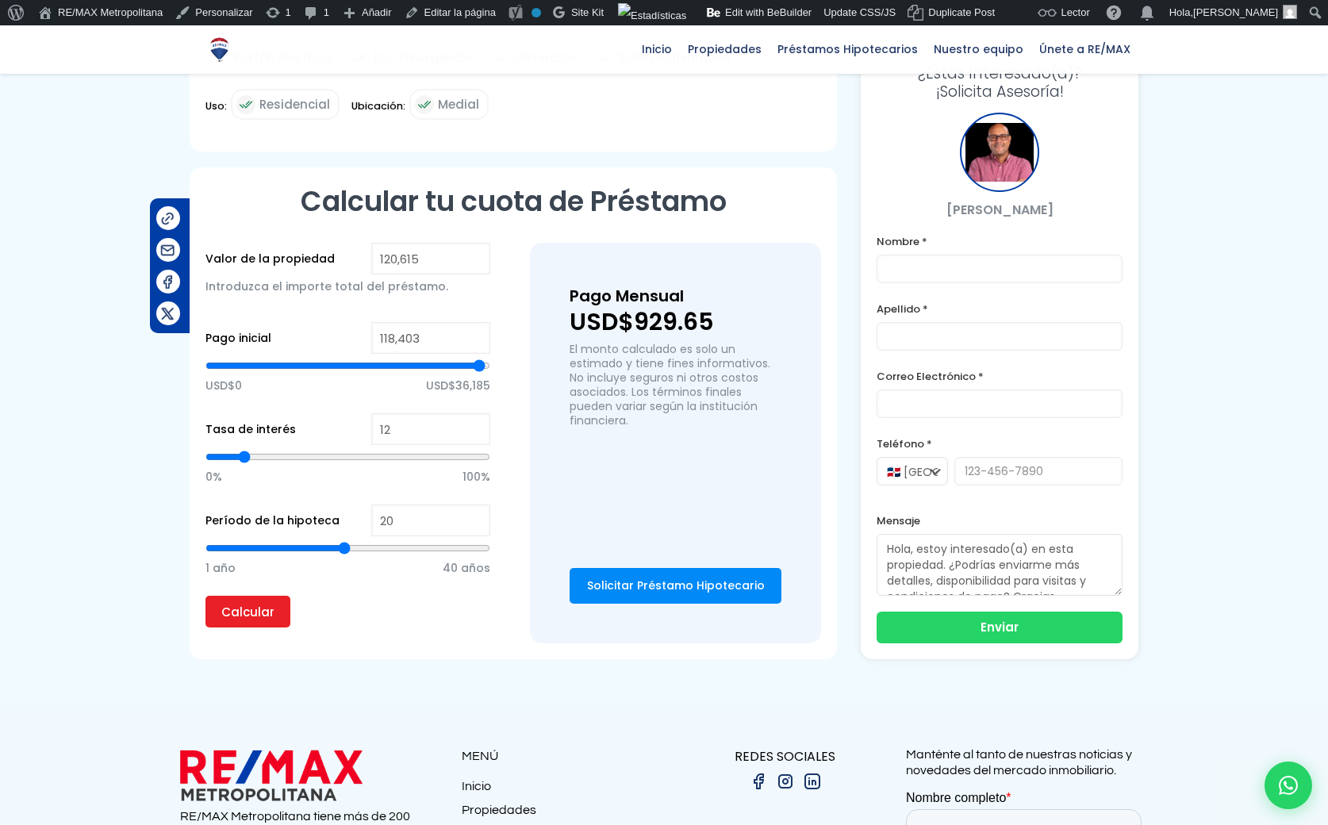
type input "117700"
type input "116,997"
type input "116997"
type input "115,943"
type input "115943"
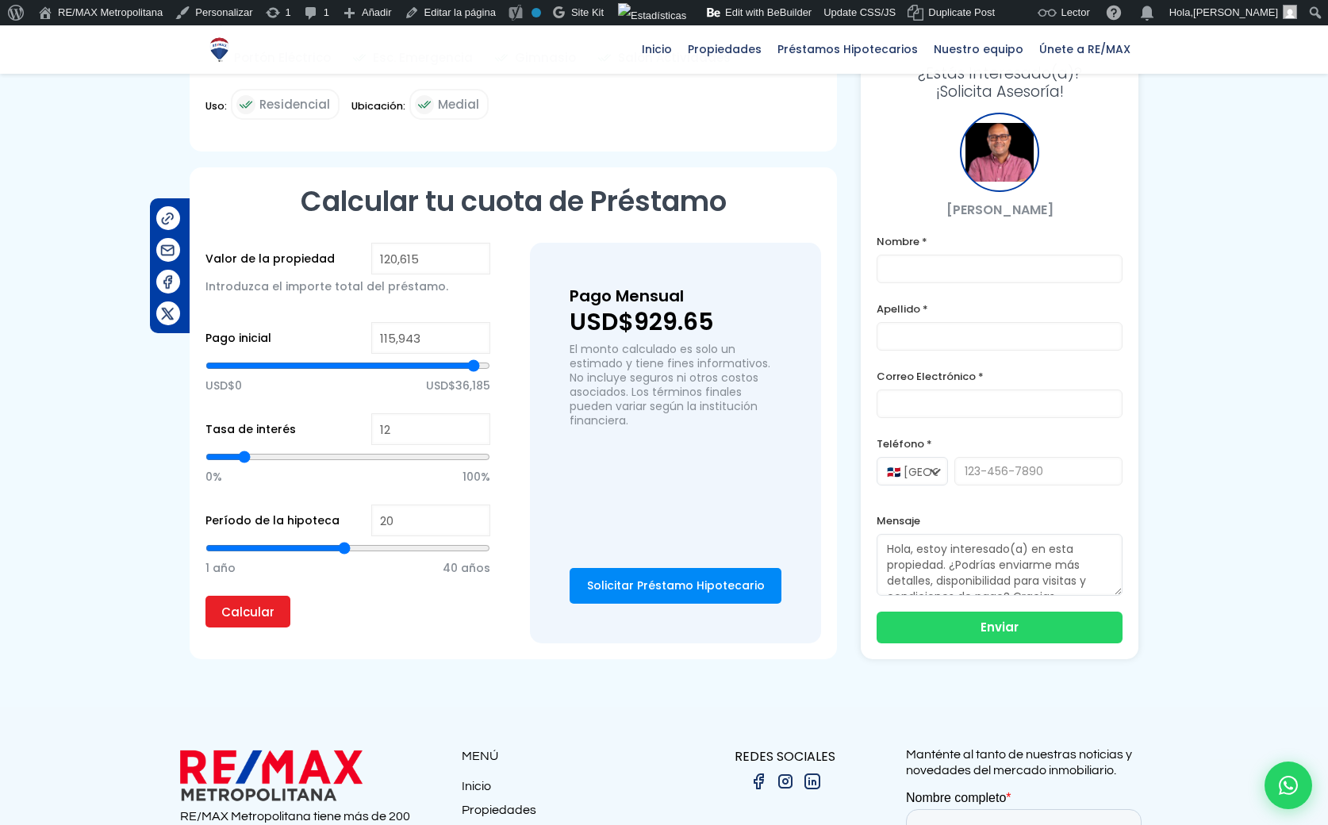
type input "114,889"
type input "114889"
type input "114,187"
type input "114187"
type input "112,781"
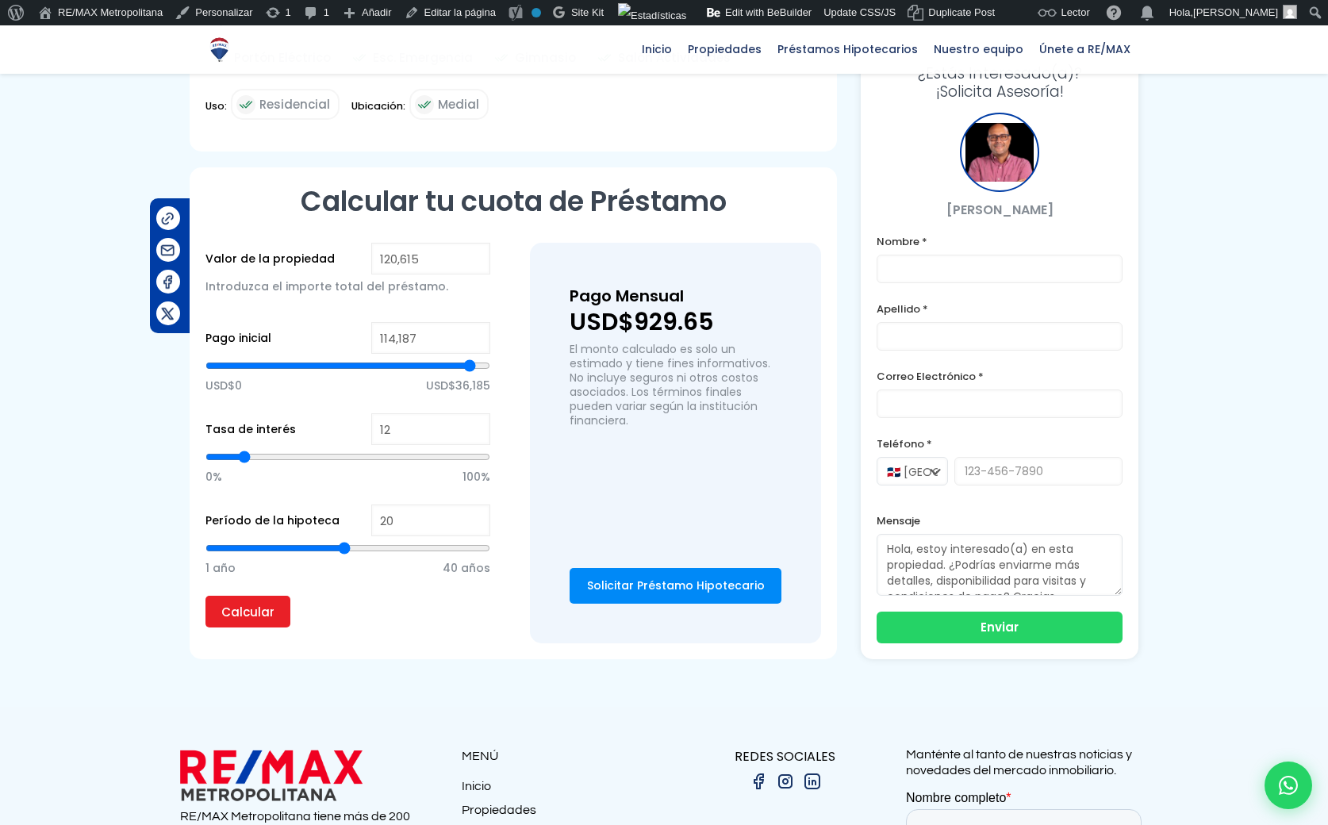
type input "112781"
type input "111,376"
type input "111376"
type input "108,916"
type input "108916"
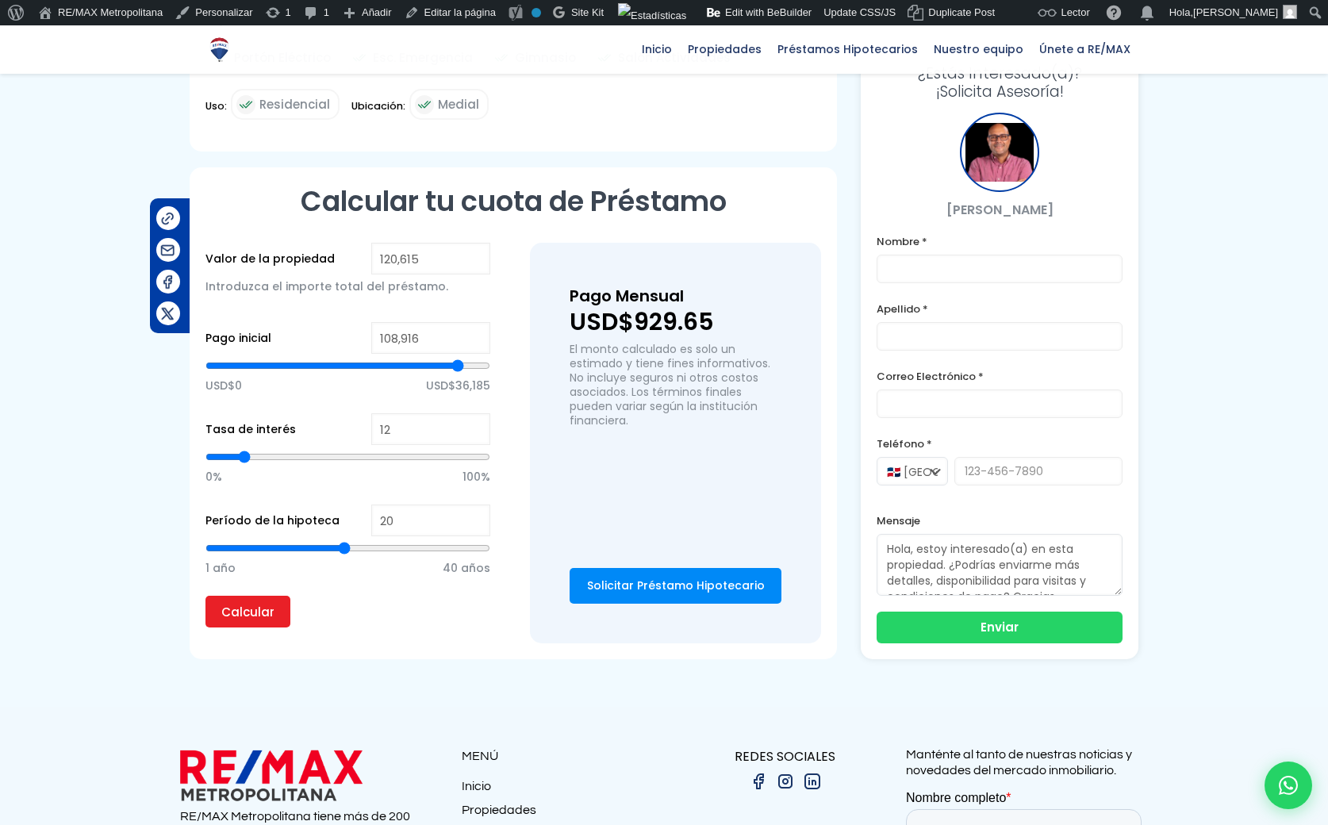
type input "107,862"
type input "107862"
type input "106,457"
type input "106457"
type input "103,998"
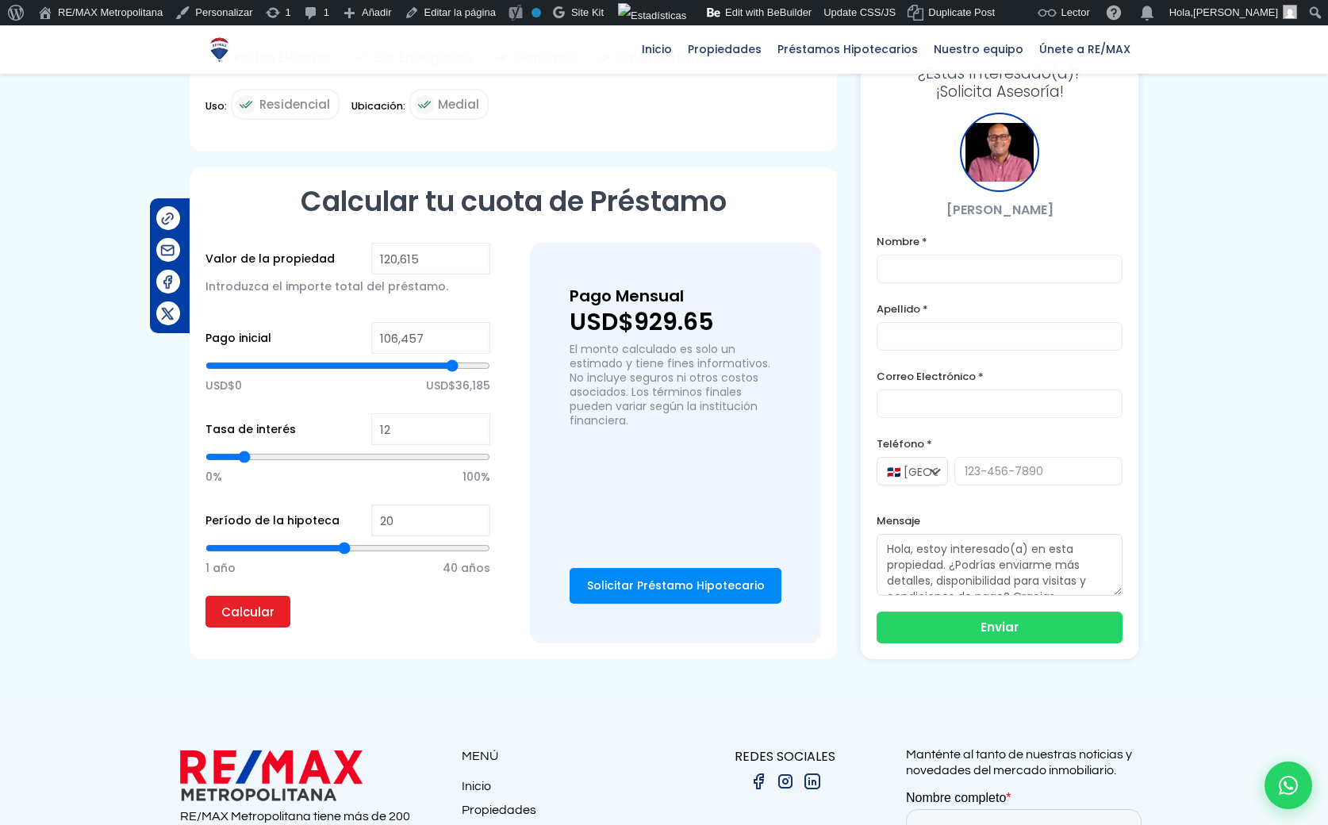
type input "103998"
type input "102,944"
type input "102944"
type input "101,538"
type input "101538"
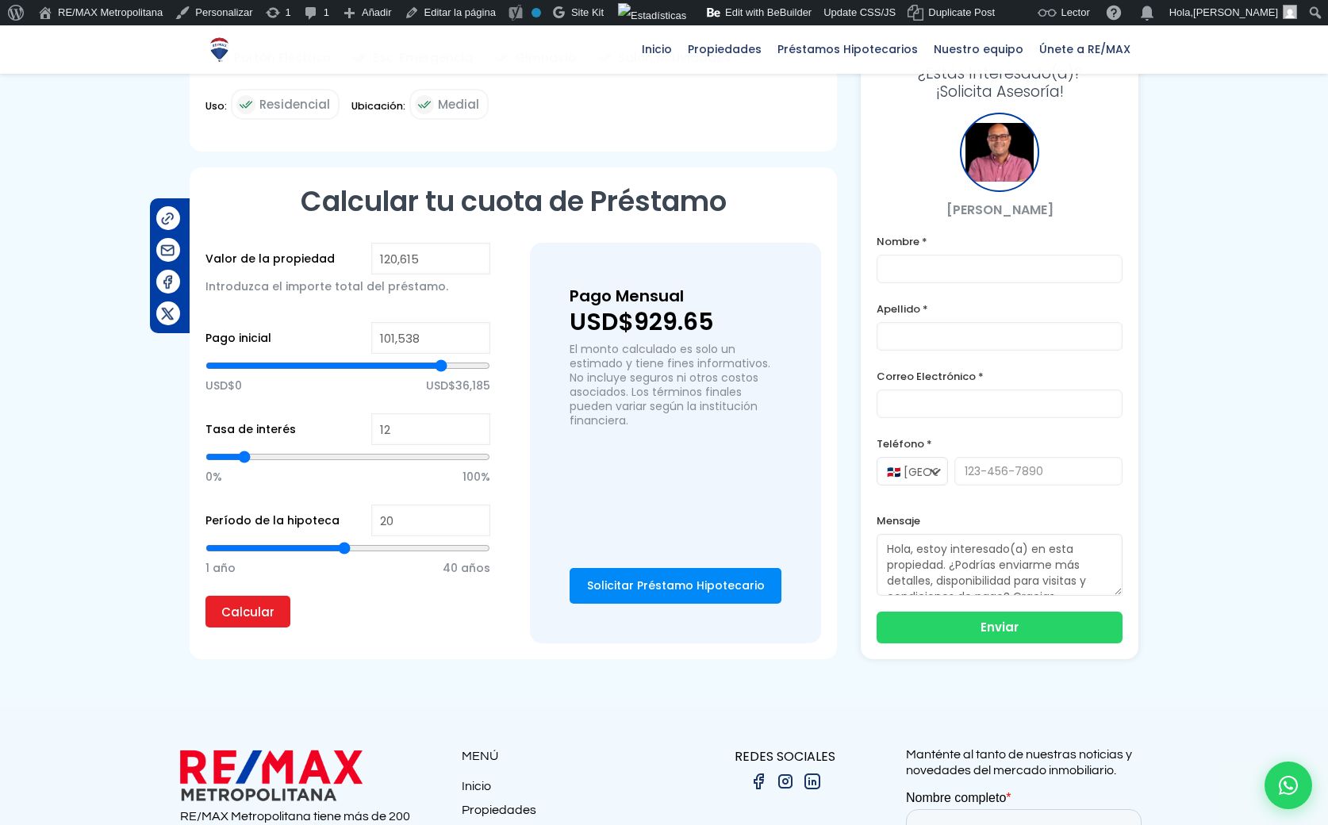
type input "101,187"
type input "101187"
type input "100,133"
type input "100133"
type input "99,430"
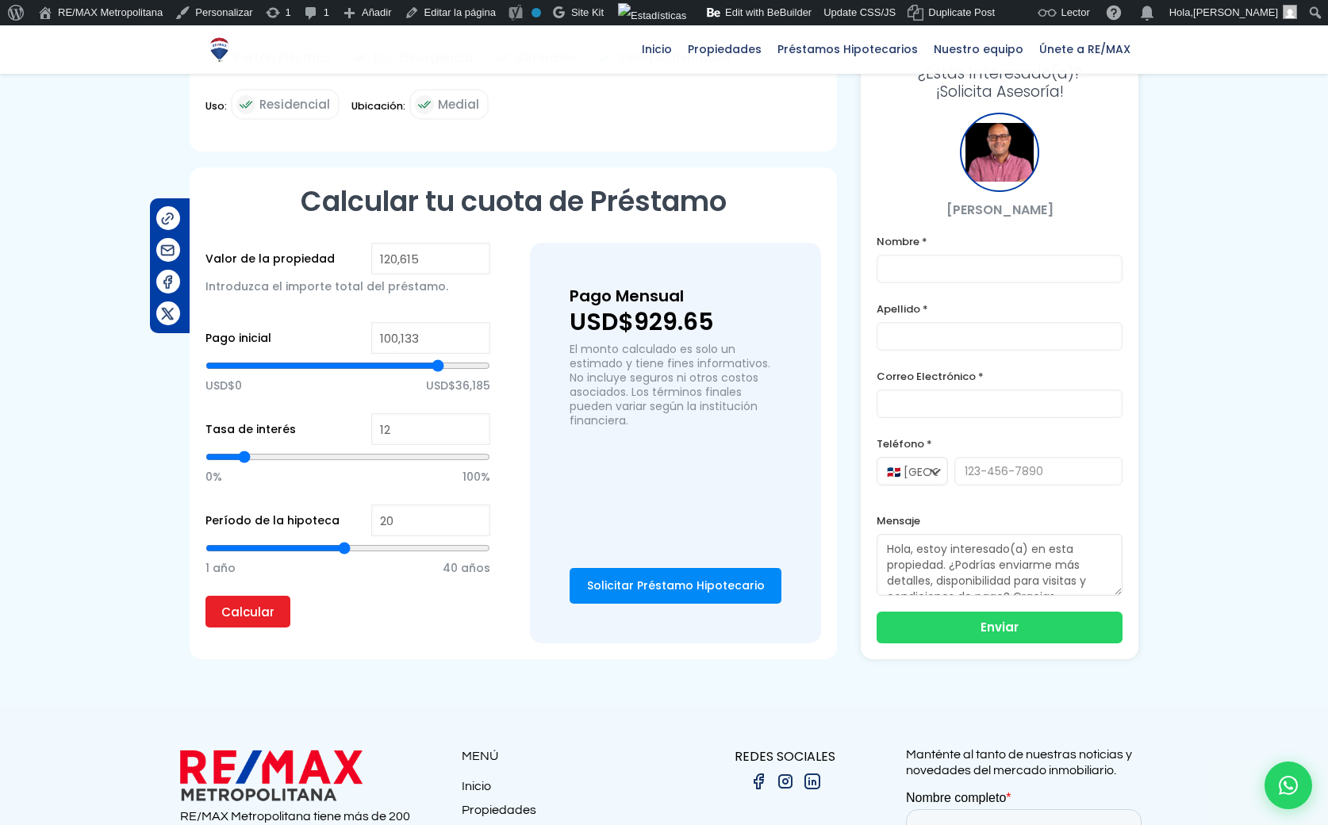
type input "99430"
type input "99,079"
type input "99079"
type input "98,025"
type input "98025"
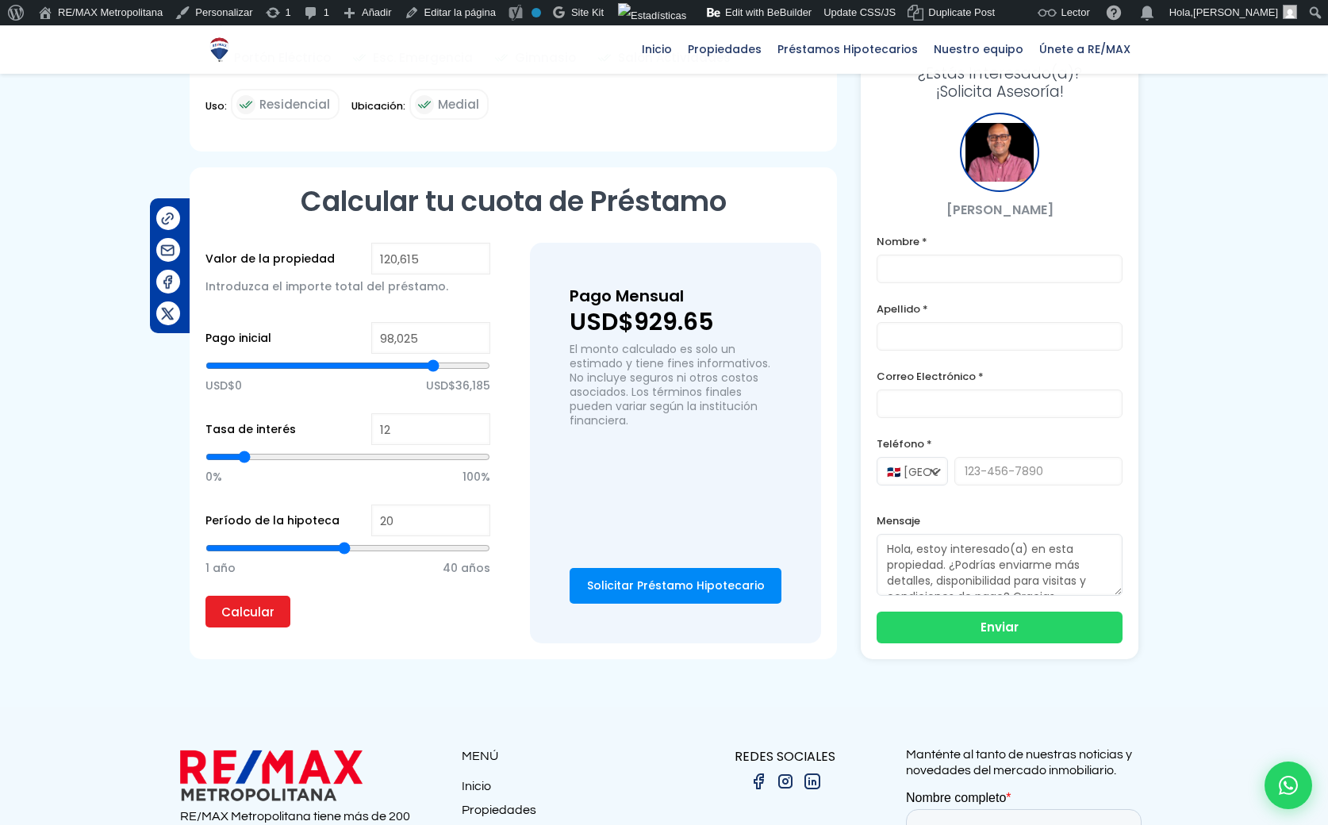
type input "97,322"
type input "97322"
type input "95,917"
type input "95917"
type input "94,863"
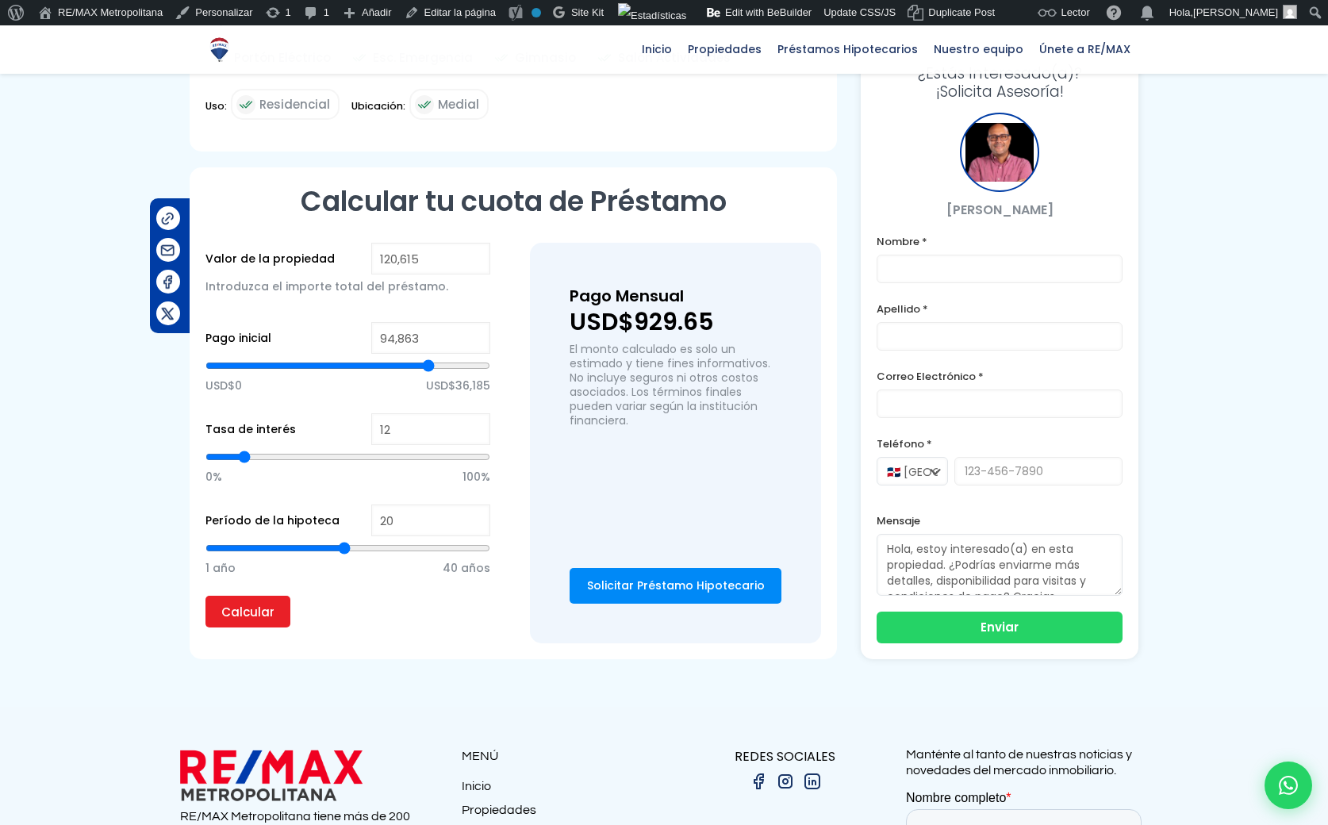
type input "94863"
type input "94,160"
type input "94160"
type input "92,755"
type input "92755"
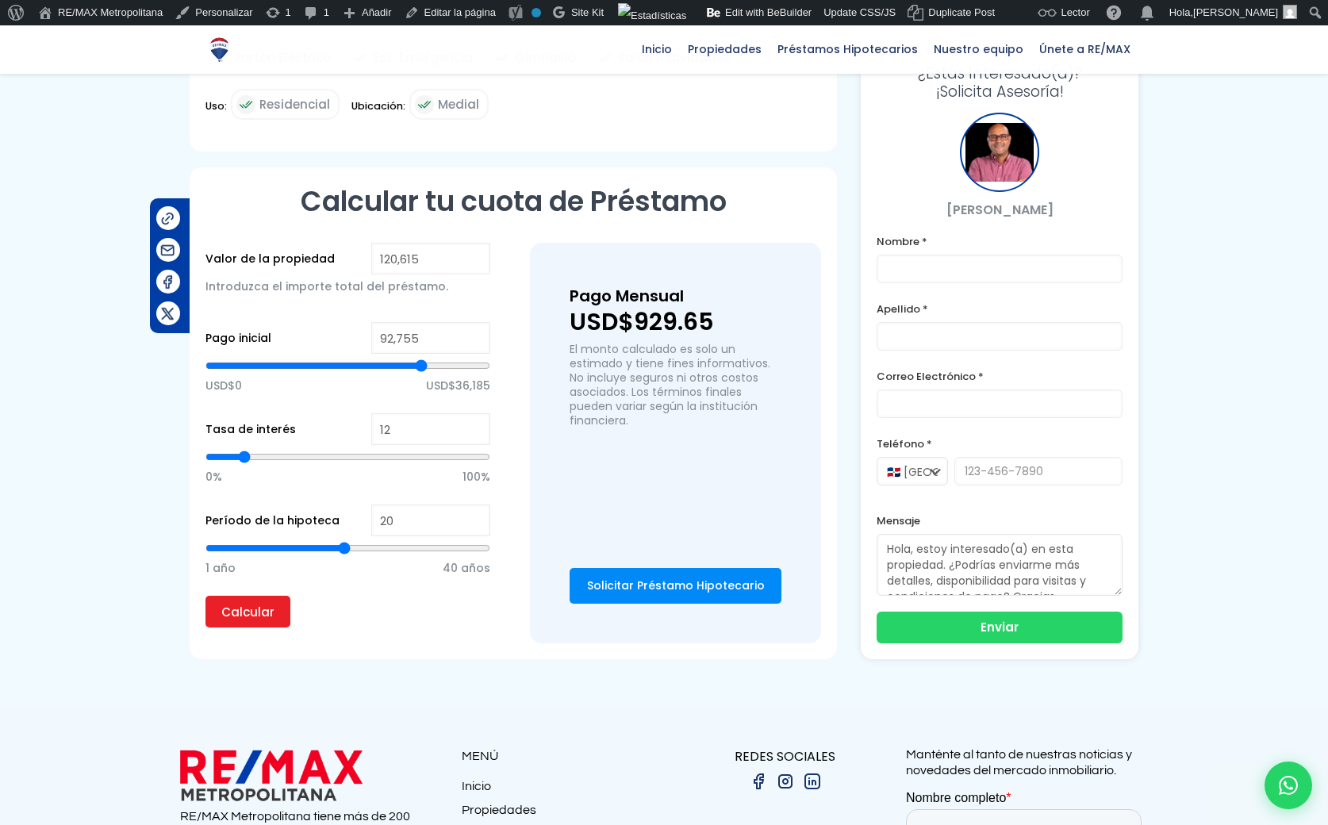
type input "91,349"
type input "91349"
type input "89,944"
type input "89944"
type input "89,592"
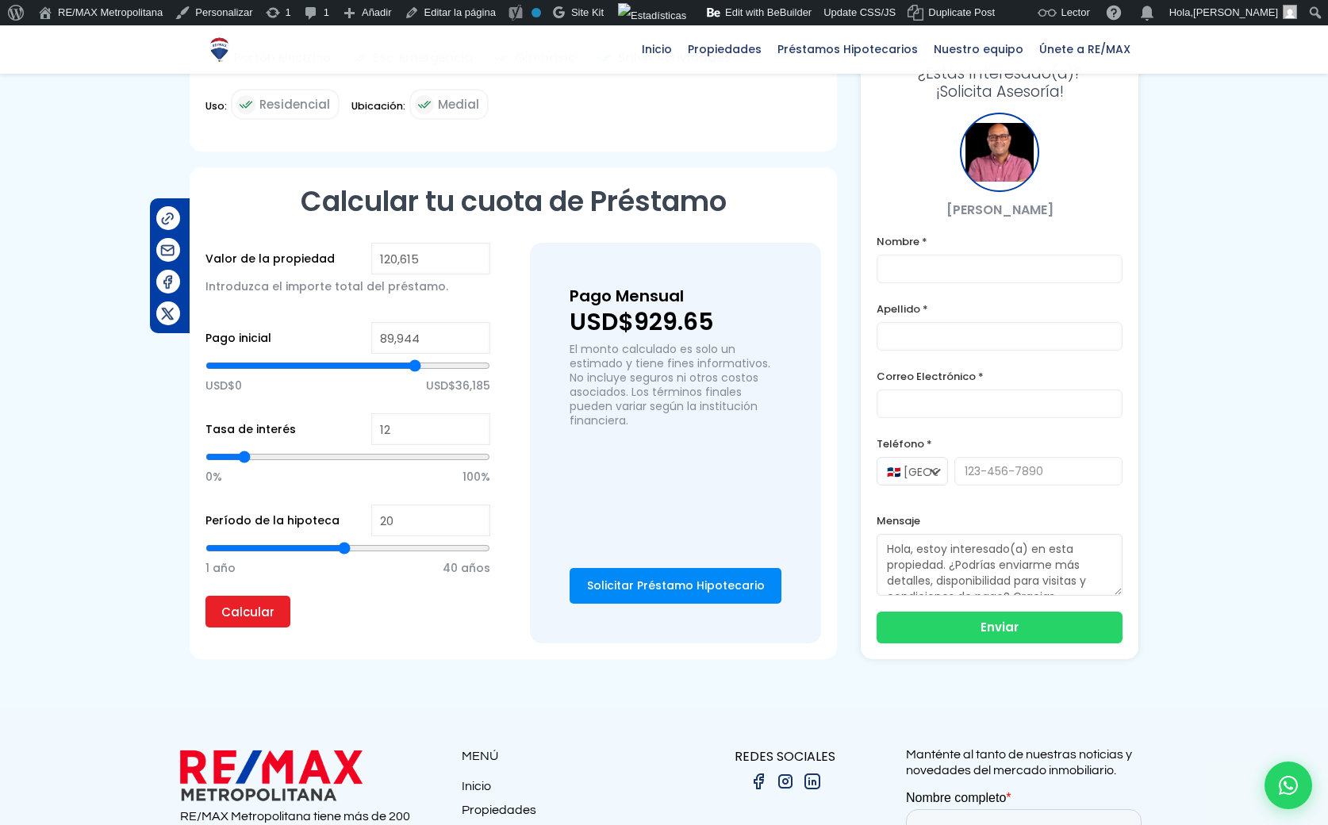
type input "89592"
type input "88,187"
type input "88187"
type input "86,430"
type input "86430"
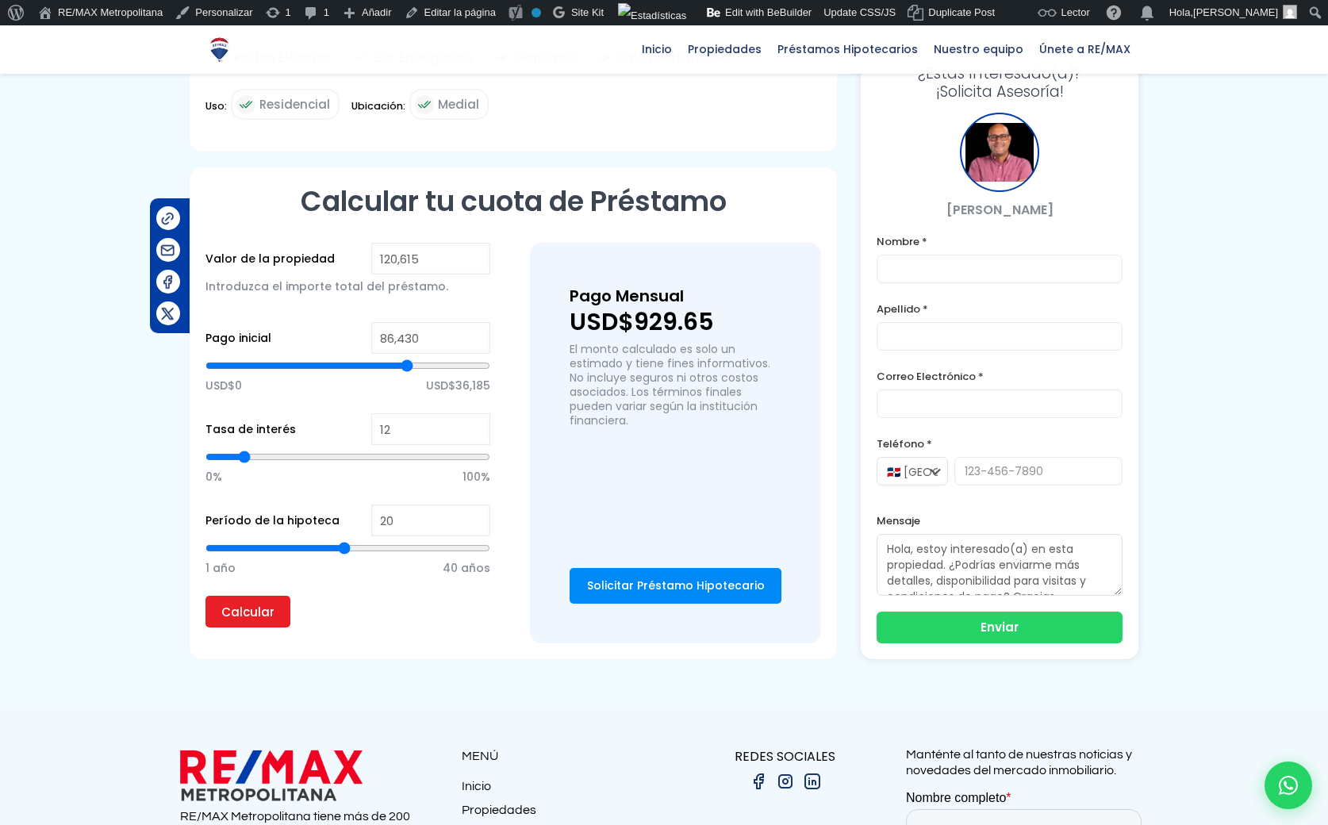
type input "85,376"
type input "85376"
type input "84,674"
type input "84674"
type input "84,322"
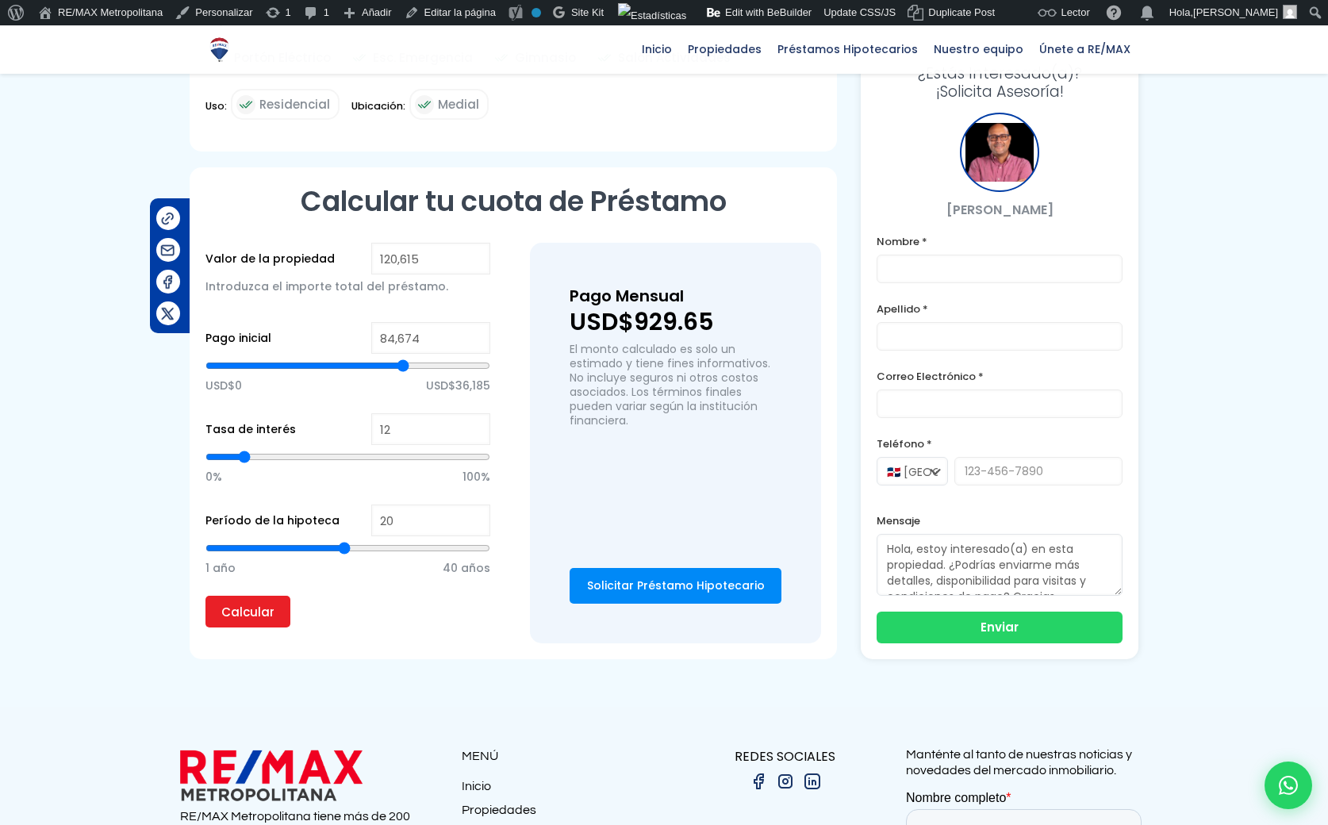
type input "84322"
type input "83,268"
type input "83268"
drag, startPoint x: 484, startPoint y: 364, endPoint x: 367, endPoint y: 371, distance: 117.6
click at [367, 371] on input "range" at bounding box center [347, 366] width 285 height 16
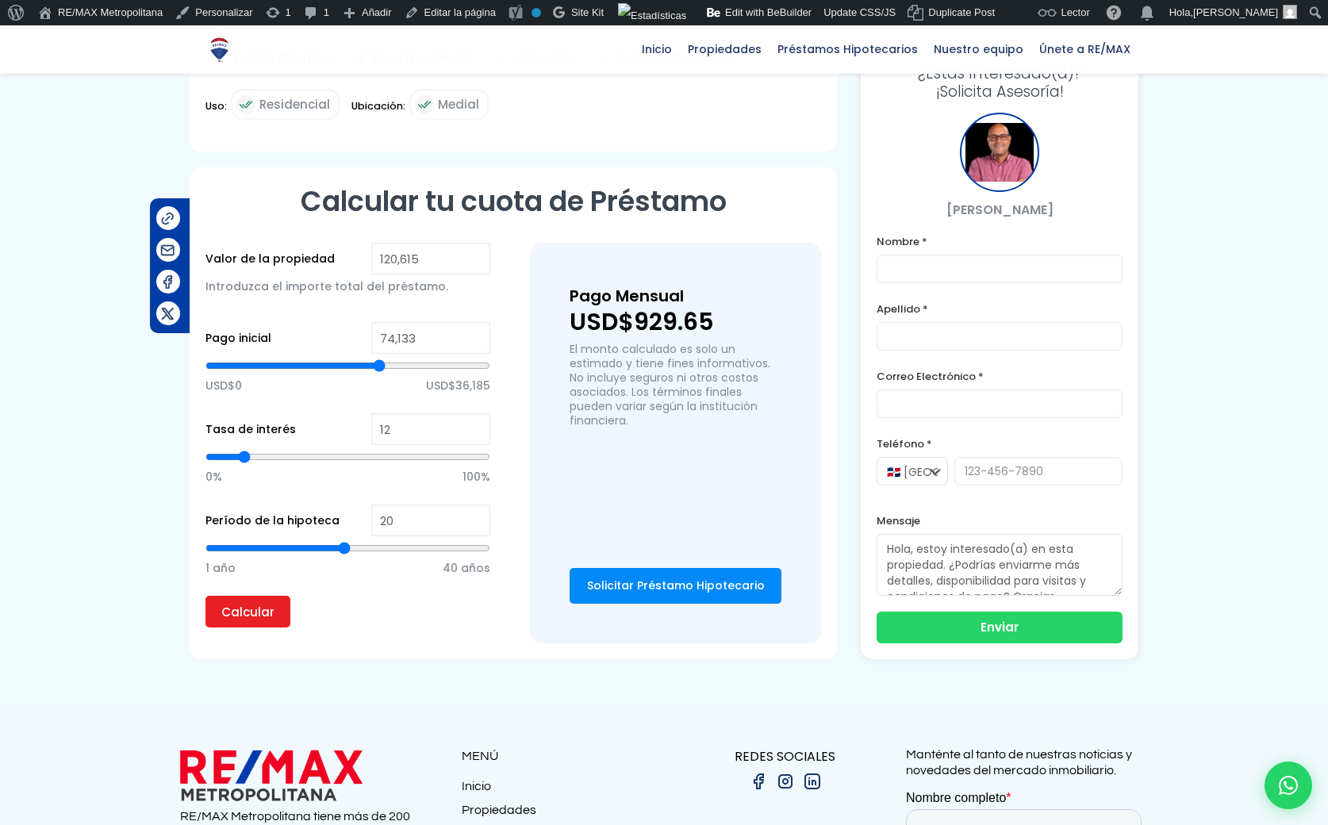
drag, startPoint x: 366, startPoint y: 366, endPoint x: 379, endPoint y: 416, distance: 52.5
click at [379, 374] on input "range" at bounding box center [347, 366] width 285 height 16
click at [241, 605] on input "Calcular" at bounding box center [247, 612] width 85 height 32
drag, startPoint x: 380, startPoint y: 366, endPoint x: 283, endPoint y: 383, distance: 98.3
click at [283, 374] on input "range" at bounding box center [347, 366] width 285 height 16
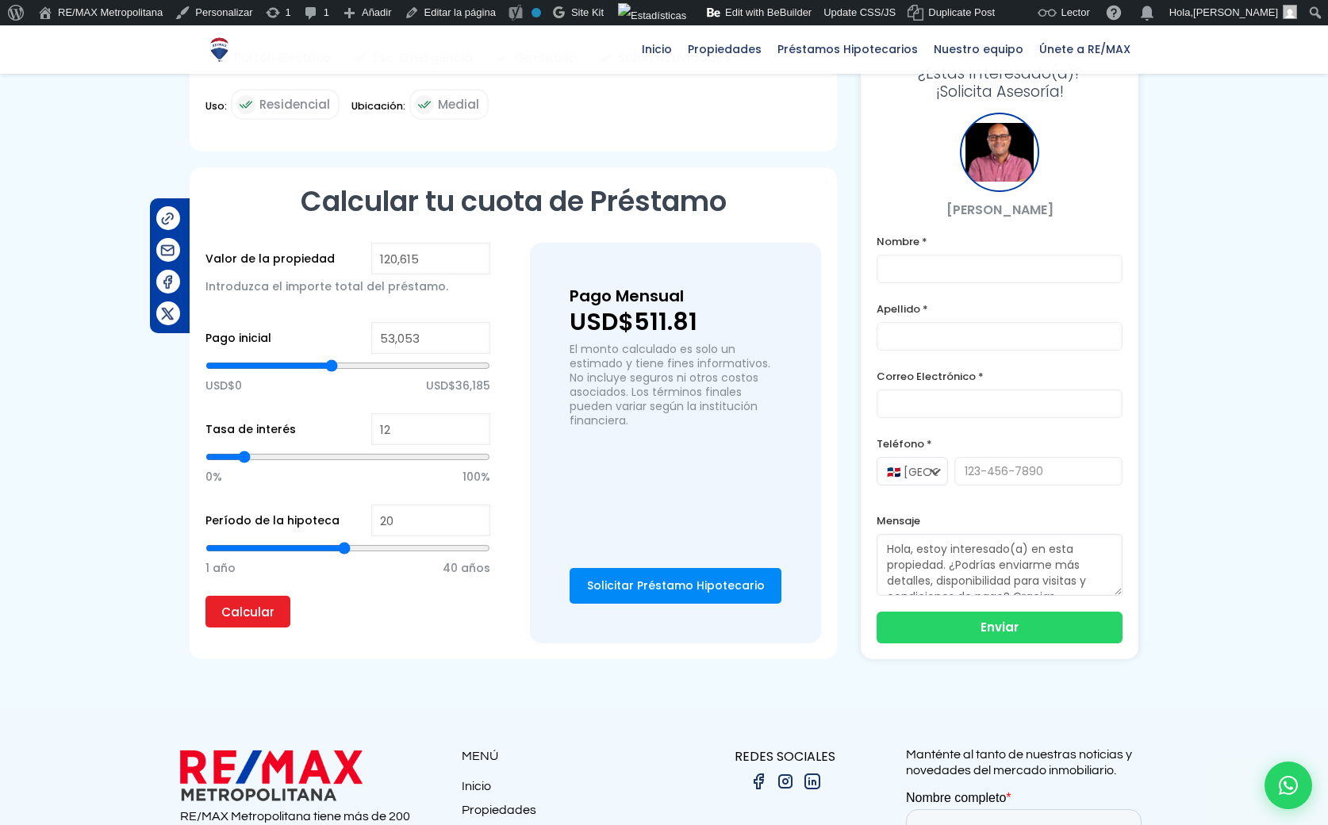
drag, startPoint x: 284, startPoint y: 369, endPoint x: 332, endPoint y: 382, distance: 49.3
click at [332, 374] on input "range" at bounding box center [347, 366] width 285 height 16
click at [391, 360] on input "range" at bounding box center [347, 366] width 285 height 16
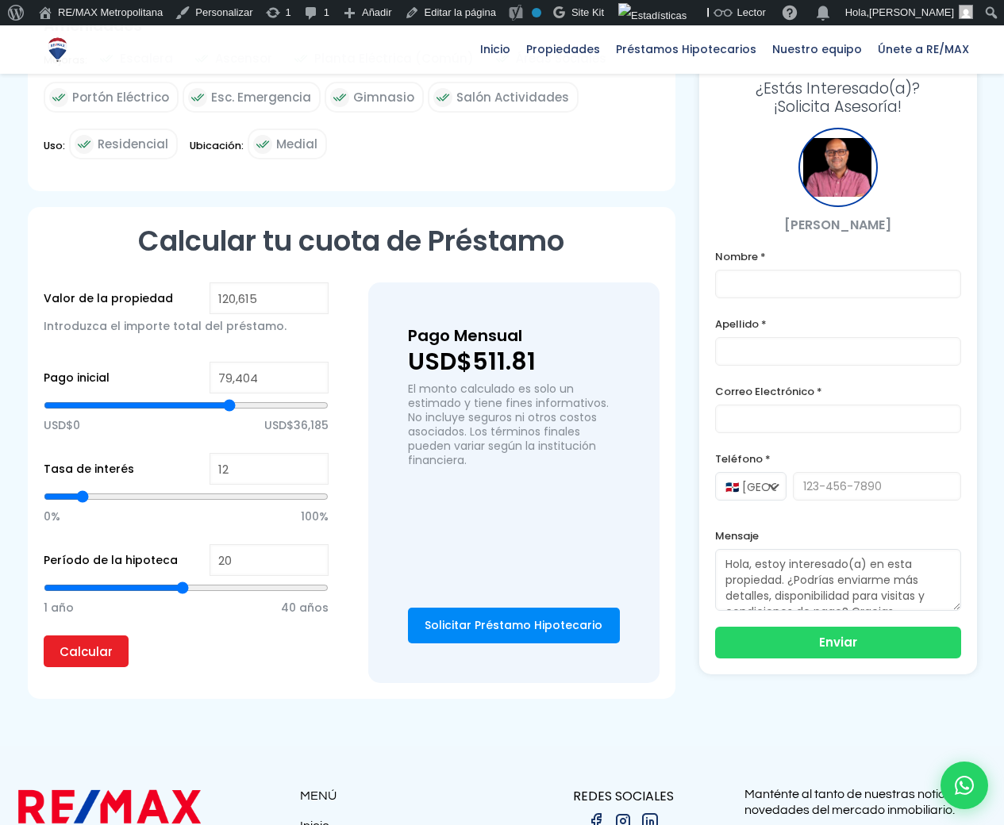
click at [95, 468] on label "Tasa de interés" at bounding box center [89, 469] width 90 height 20
click at [209, 468] on input "12" at bounding box center [268, 469] width 119 height 32
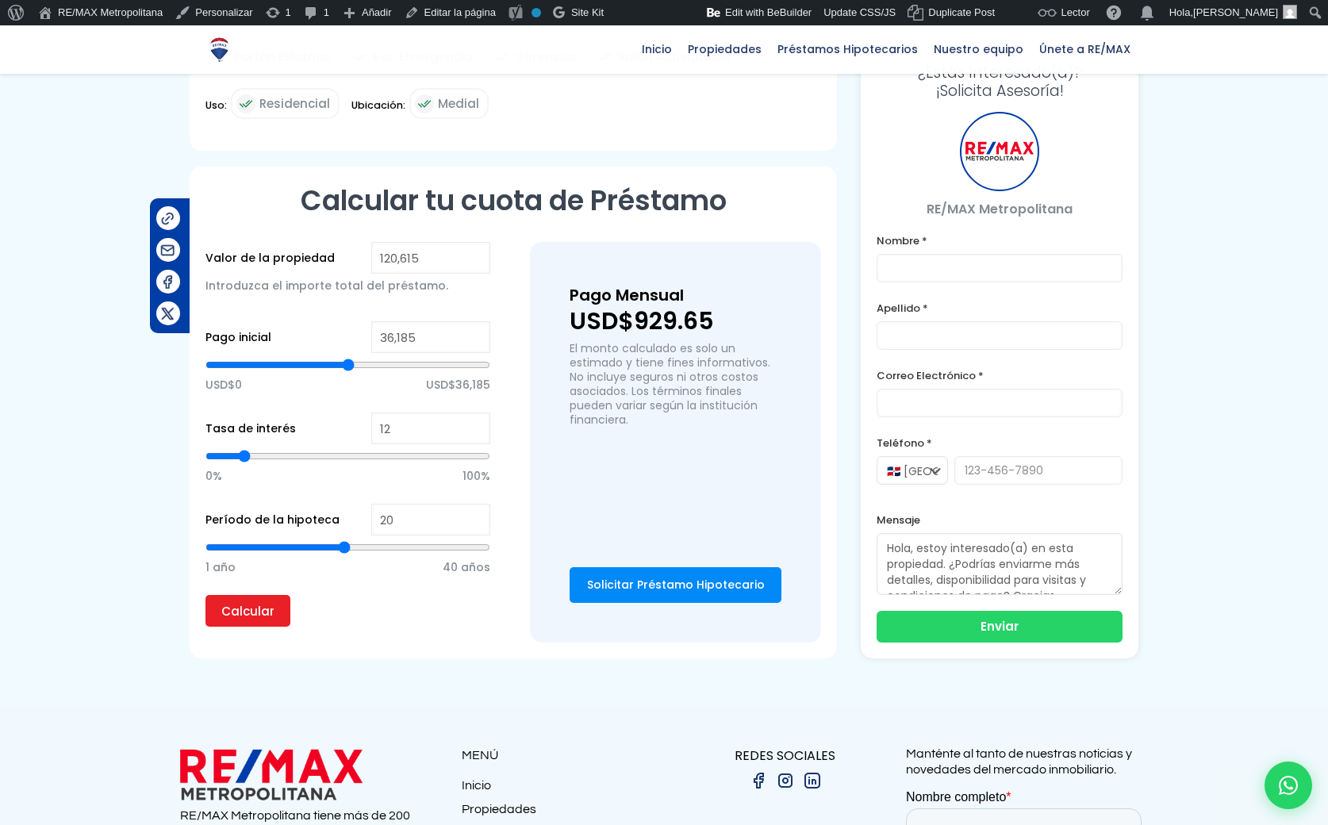
scroll to position [854, 0]
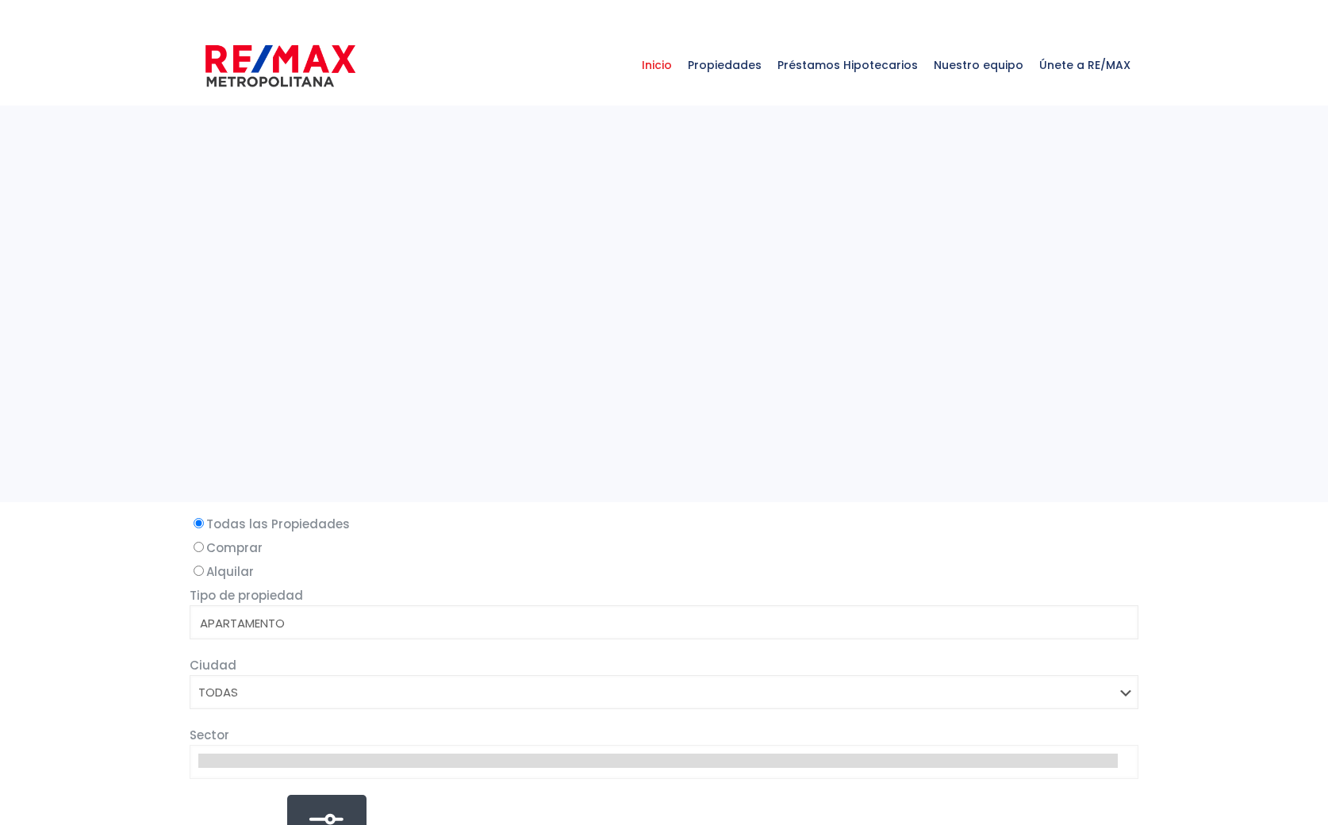
select select
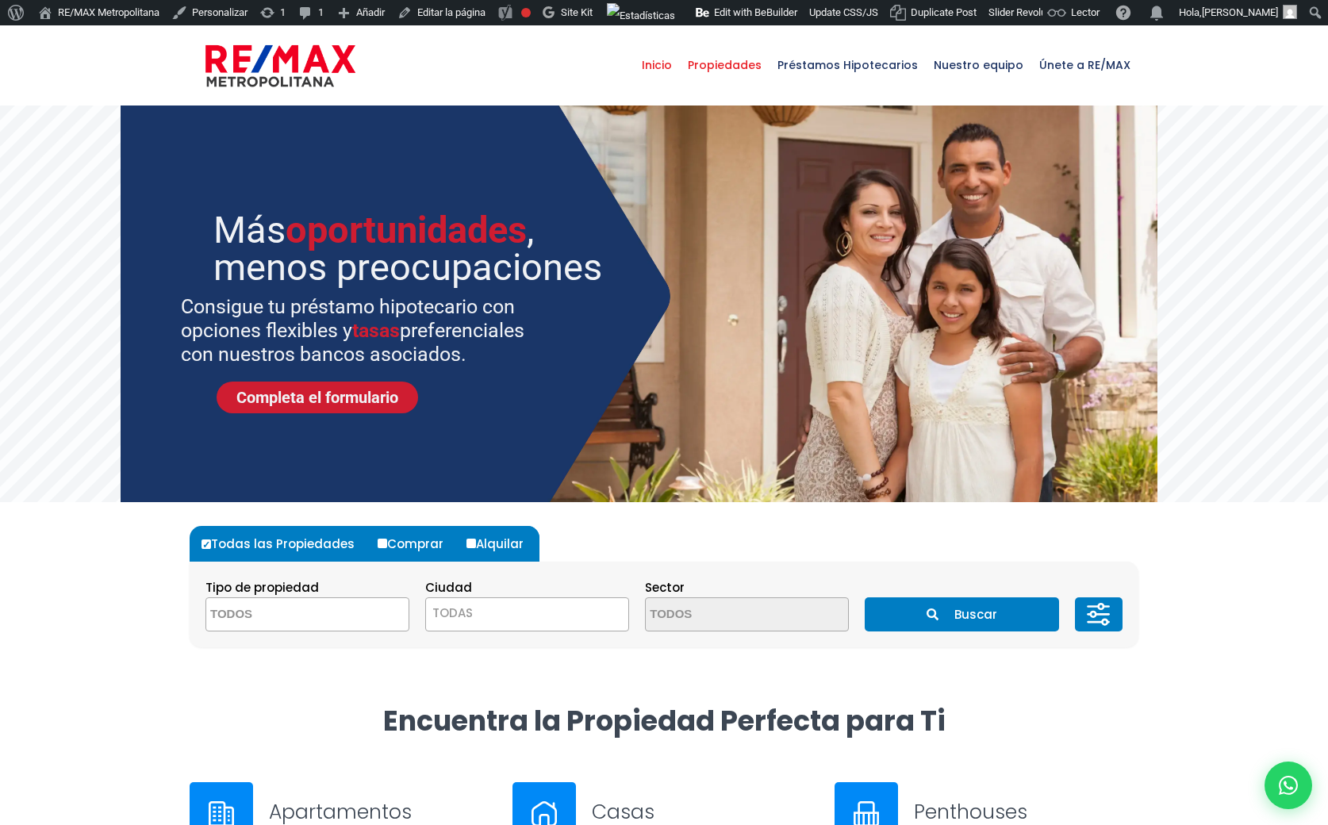
click at [739, 53] on span "Propiedades" at bounding box center [725, 65] width 90 height 48
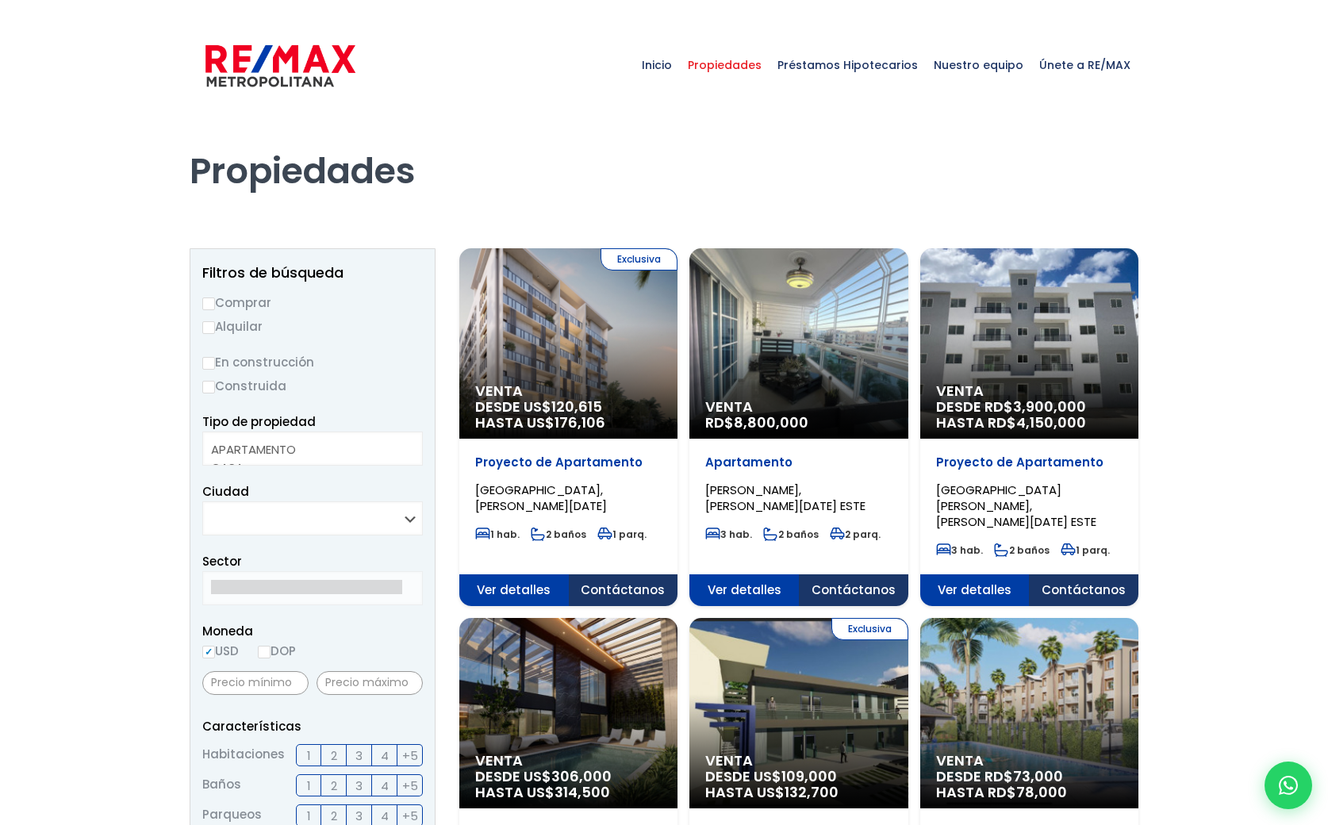
select select
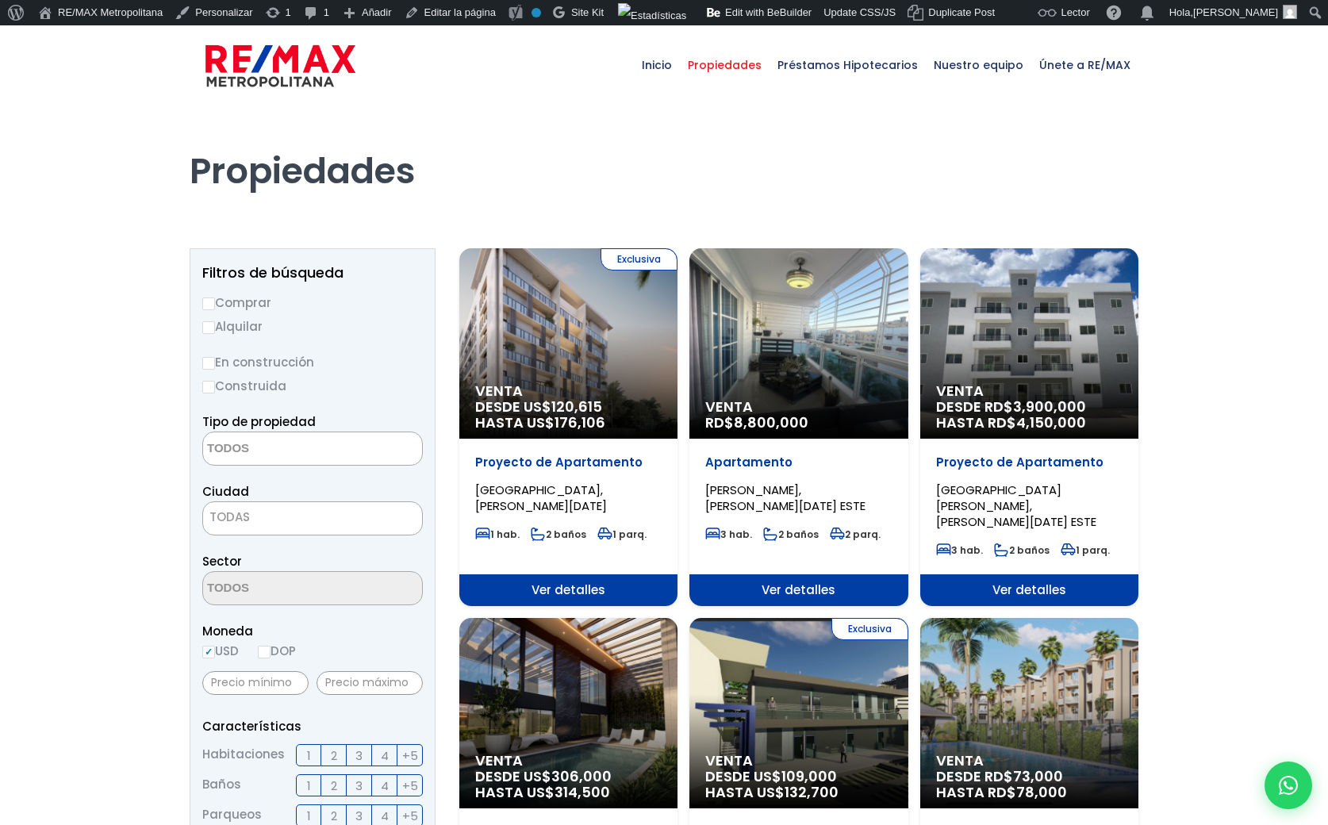
click at [587, 389] on span "Venta" at bounding box center [568, 391] width 186 height 16
